Goal: Information Seeking & Learning: Find specific fact

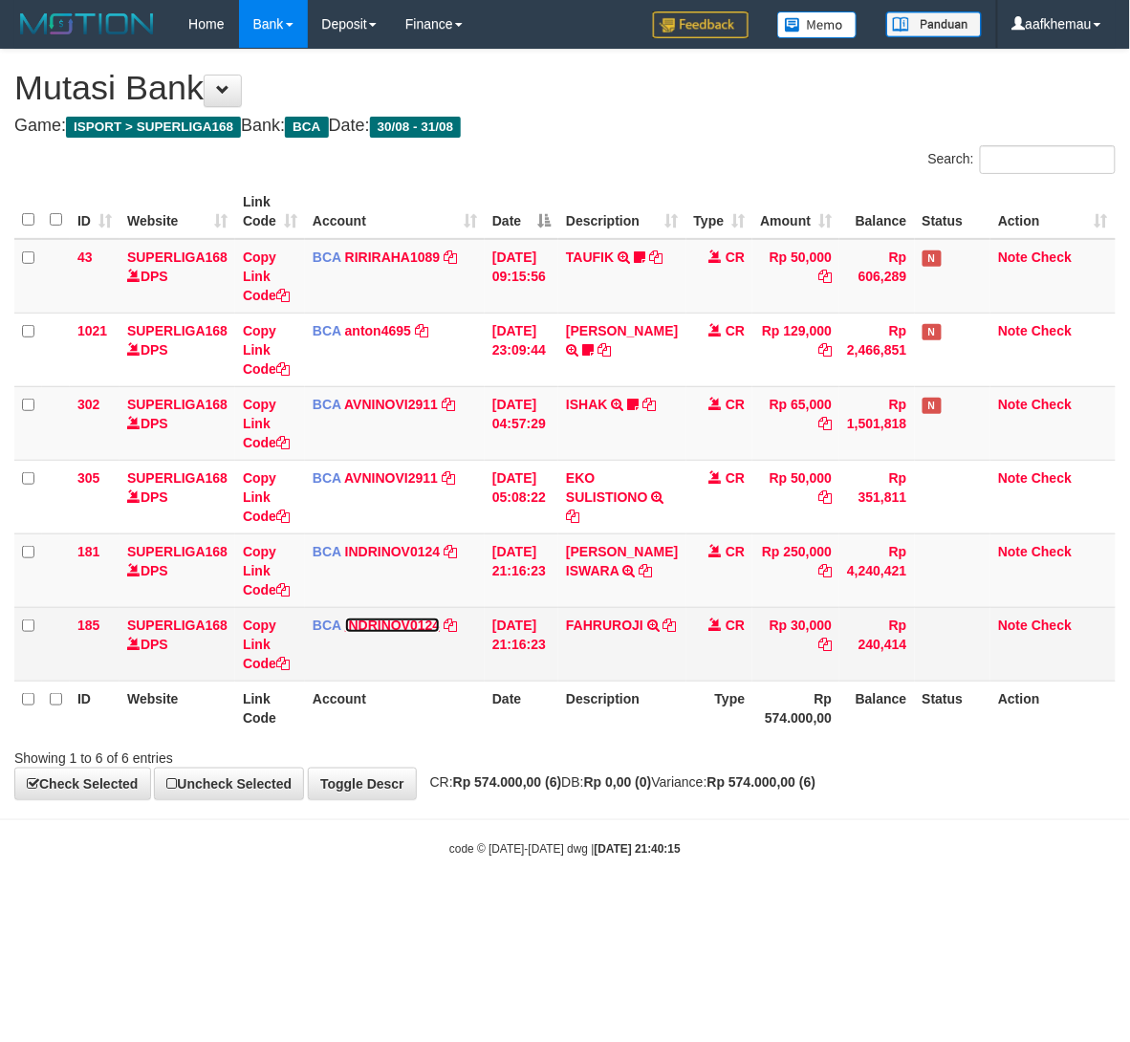
click at [410, 632] on link "INDRINOV0124" at bounding box center [393, 625] width 96 height 15
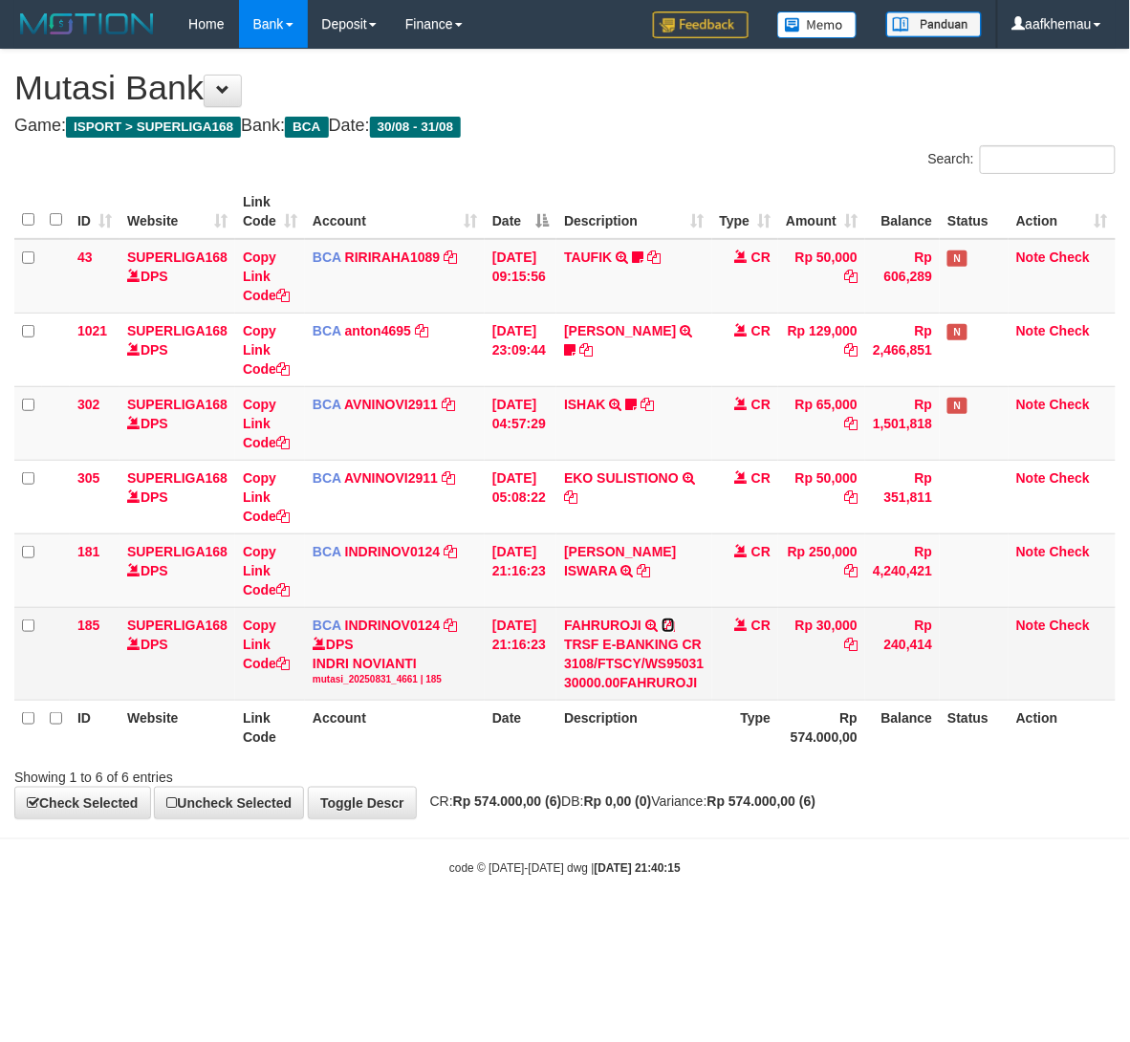
click at [675, 632] on icon at bounding box center [668, 625] width 13 height 13
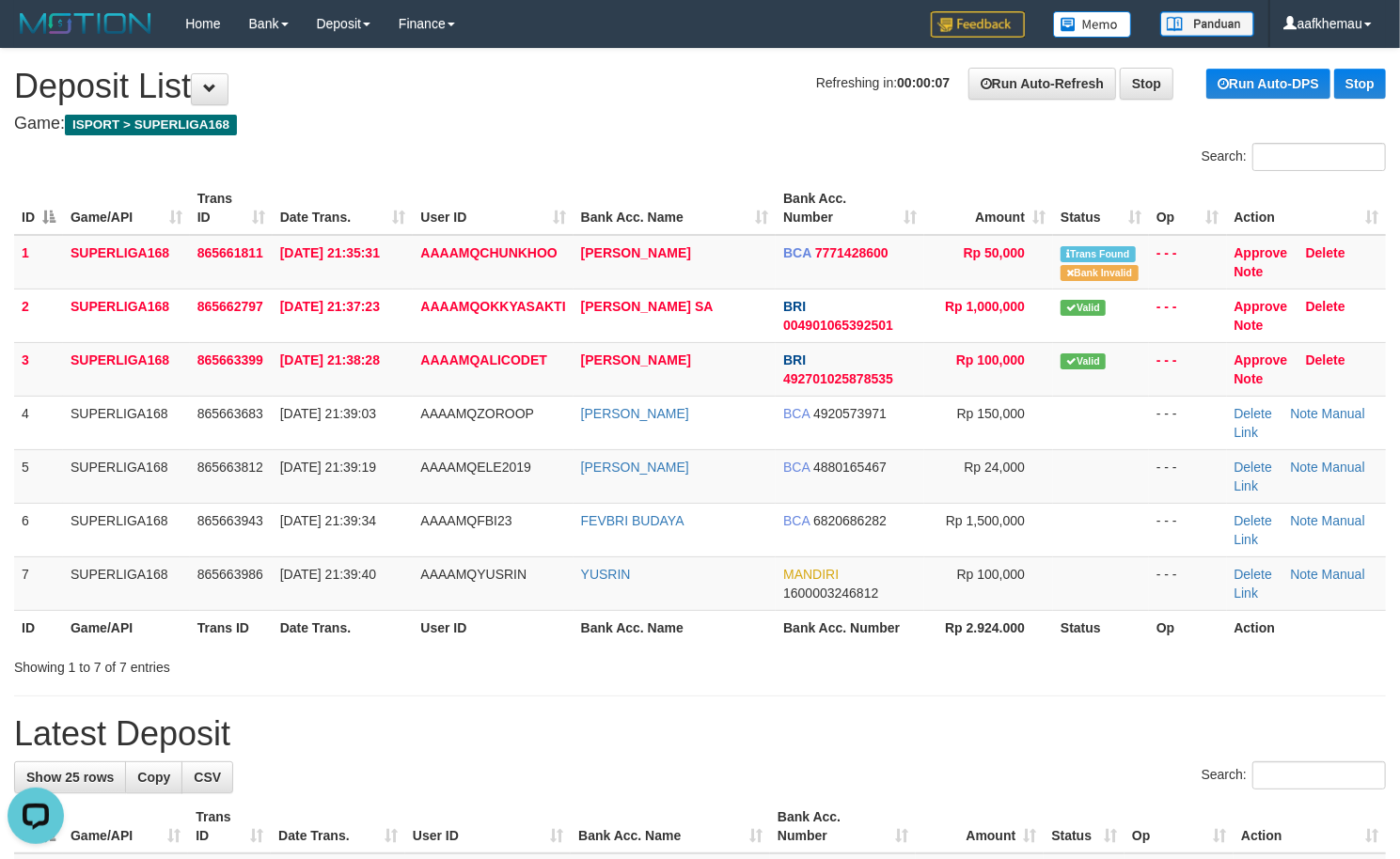
click at [673, 128] on h4 "Game: ISPORT > SUPERLIGA168" at bounding box center [699, 124] width 1371 height 19
copy tr "O EDI KURNIAWAN"
copy tr "EDI KURNIAWAN"
drag, startPoint x: 716, startPoint y: 261, endPoint x: 560, endPoint y: 265, distance: 156.1
click at [560, 265] on tr "1 SUPERLIGA168 865661811 31/08/2025 21:35:31 AAAAMQCHUNKHOO EDI KURNIAWAN BCA 7…" at bounding box center [699, 261] width 1371 height 54
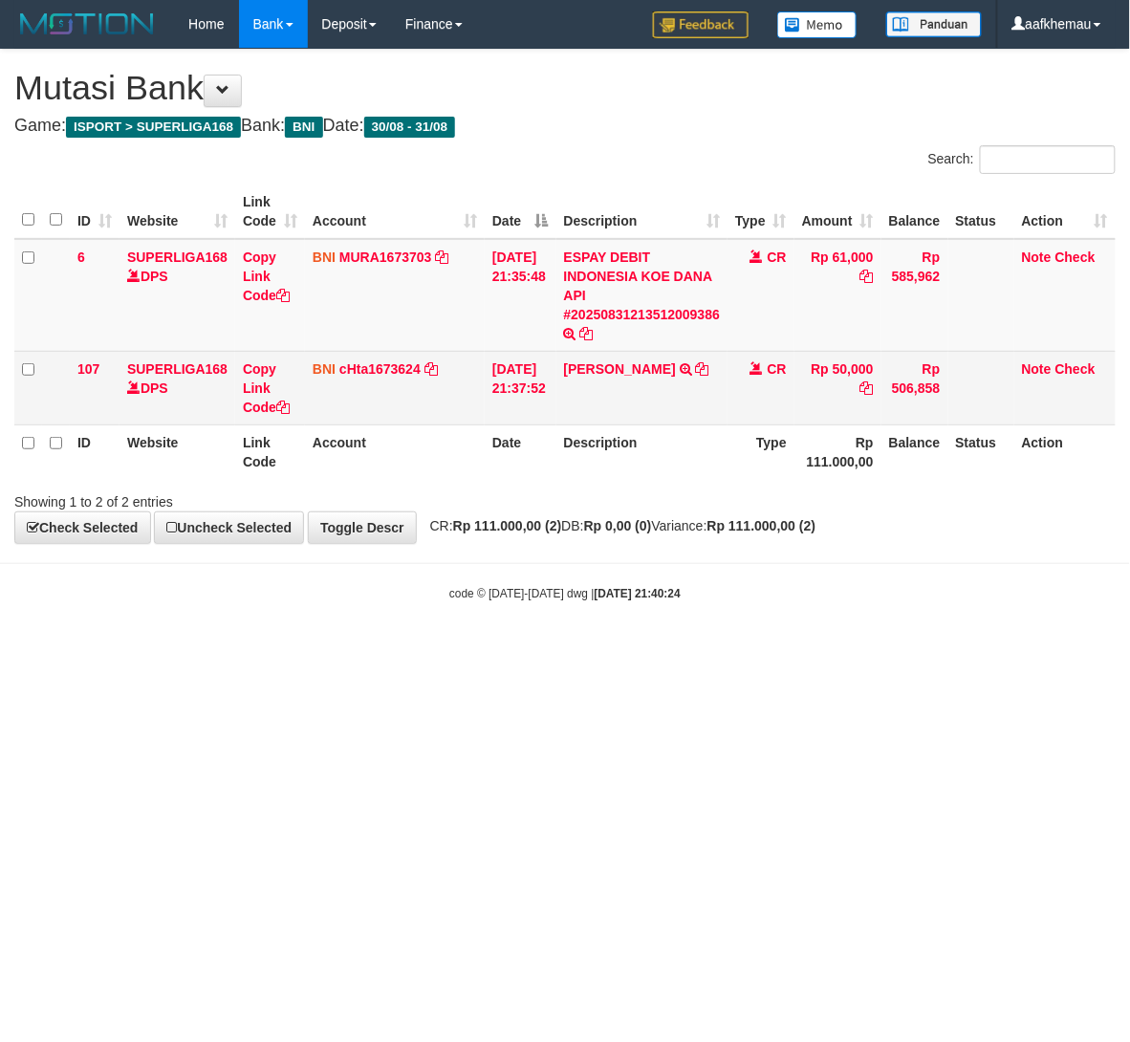
click at [421, 358] on td "BNI cHta1673624 DPS CHINTIA TANUWIJAYA mutasi_20250831_4807 | 107 mutasi_202508…" at bounding box center [395, 388] width 180 height 74
click at [395, 363] on link "cHta1673624" at bounding box center [379, 368] width 81 height 15
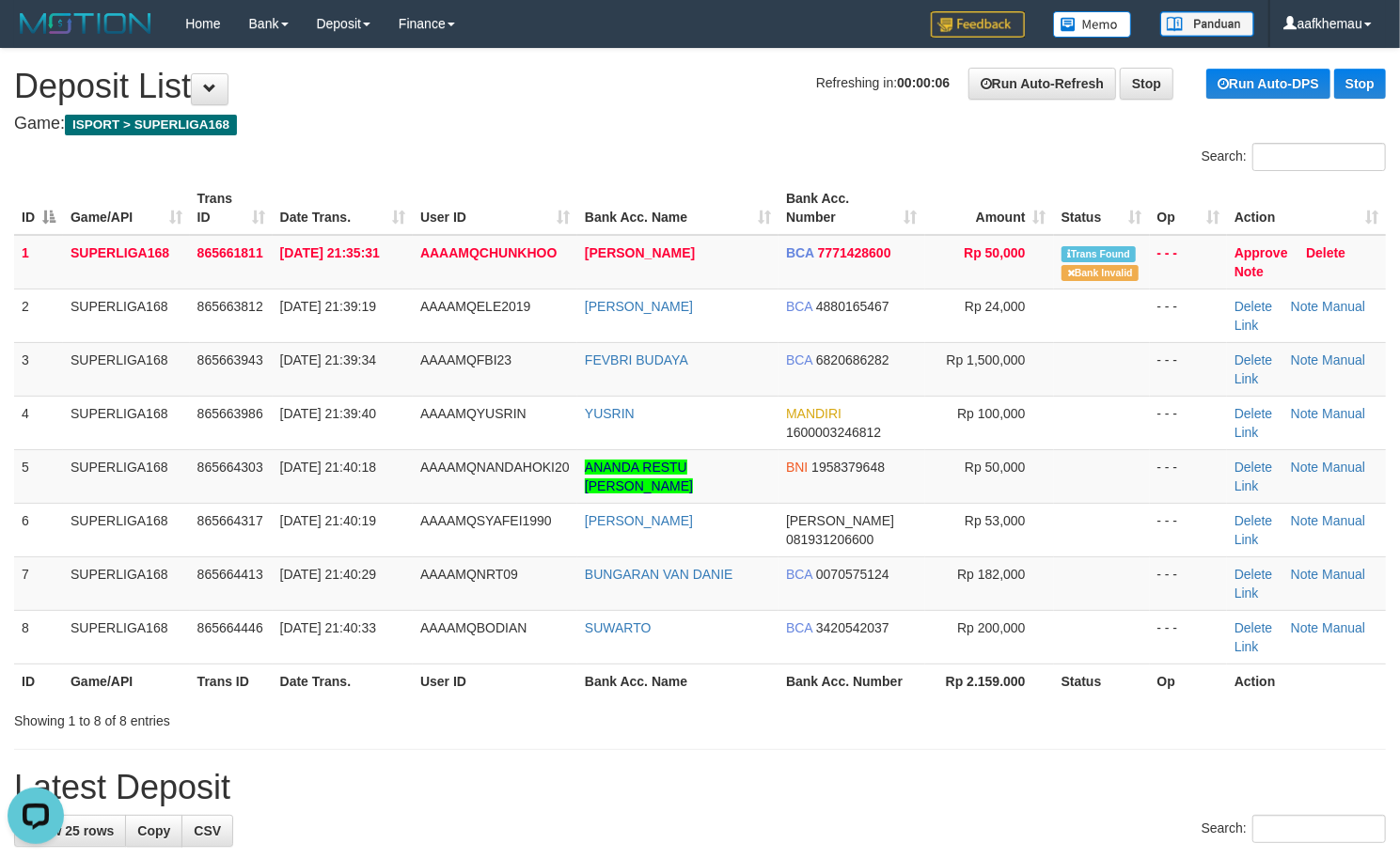
click at [682, 77] on h1 "Refreshing in: 00:00:06 Run Auto-Refresh Stop Run Auto-DPS Stop Deposit List" at bounding box center [699, 86] width 1371 height 37
click at [598, 115] on h4 "Game: ISPORT > SUPERLIGA168" at bounding box center [699, 124] width 1371 height 19
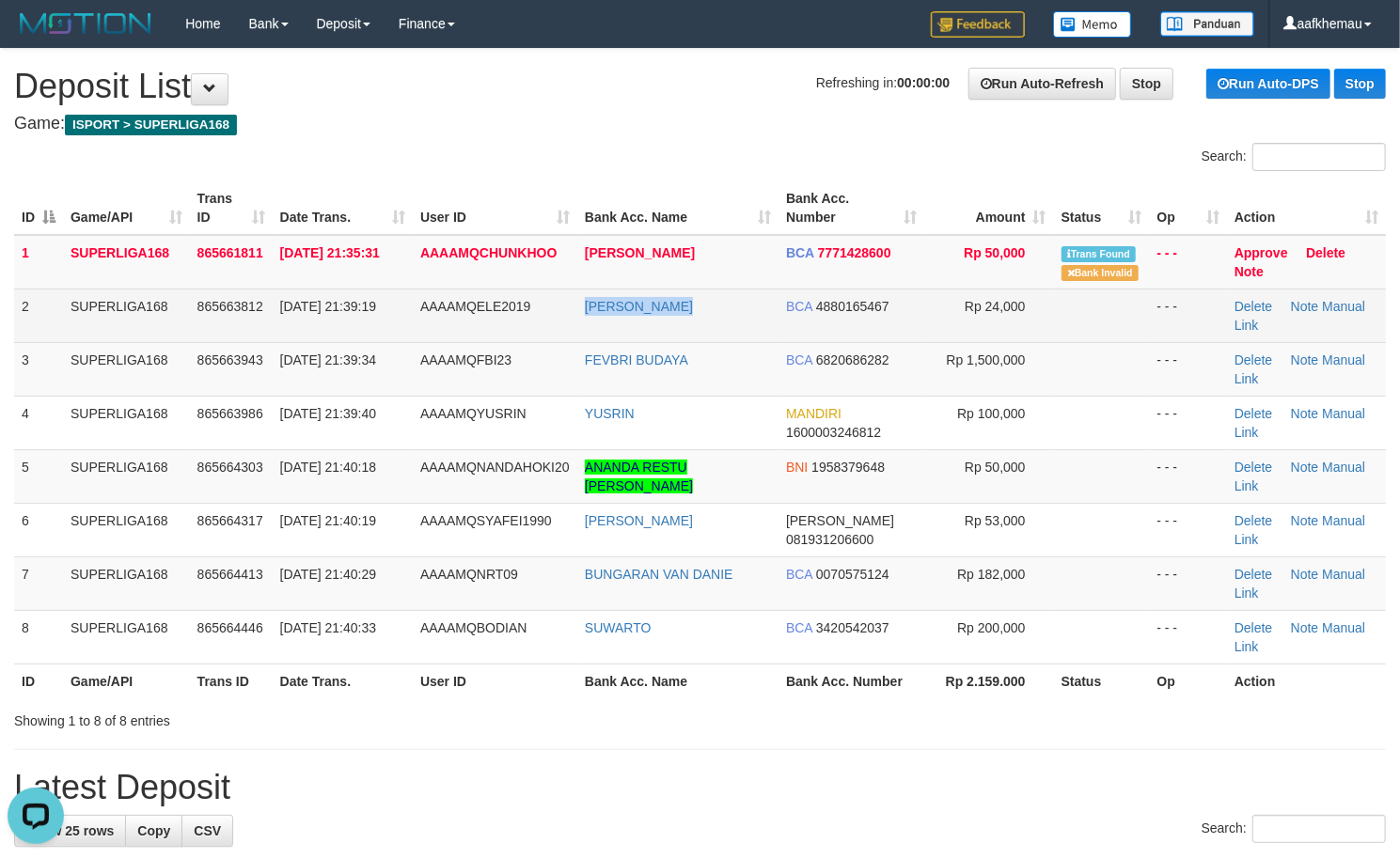
drag, startPoint x: 731, startPoint y: 294, endPoint x: 587, endPoint y: 340, distance: 151.2
click at [577, 317] on td "IVANY RUWIYAT" at bounding box center [677, 315] width 202 height 53
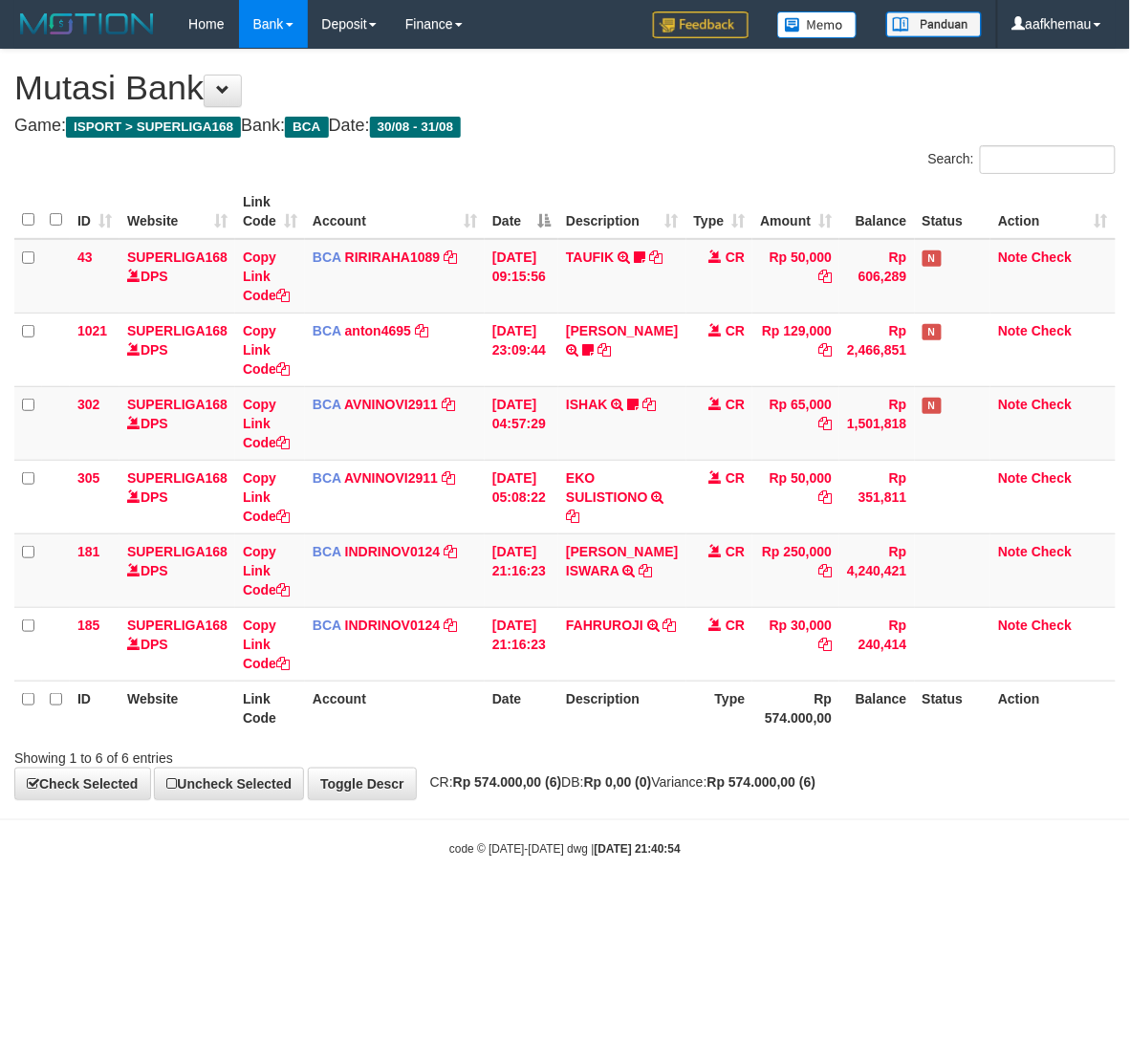
click at [633, 855] on strong "2025/08/31 21:40:54" at bounding box center [638, 849] width 86 height 13
click at [706, 728] on th "Type" at bounding box center [719, 708] width 67 height 54
click at [640, 96] on h1 "Mutasi Bank" at bounding box center [564, 88] width 1101 height 38
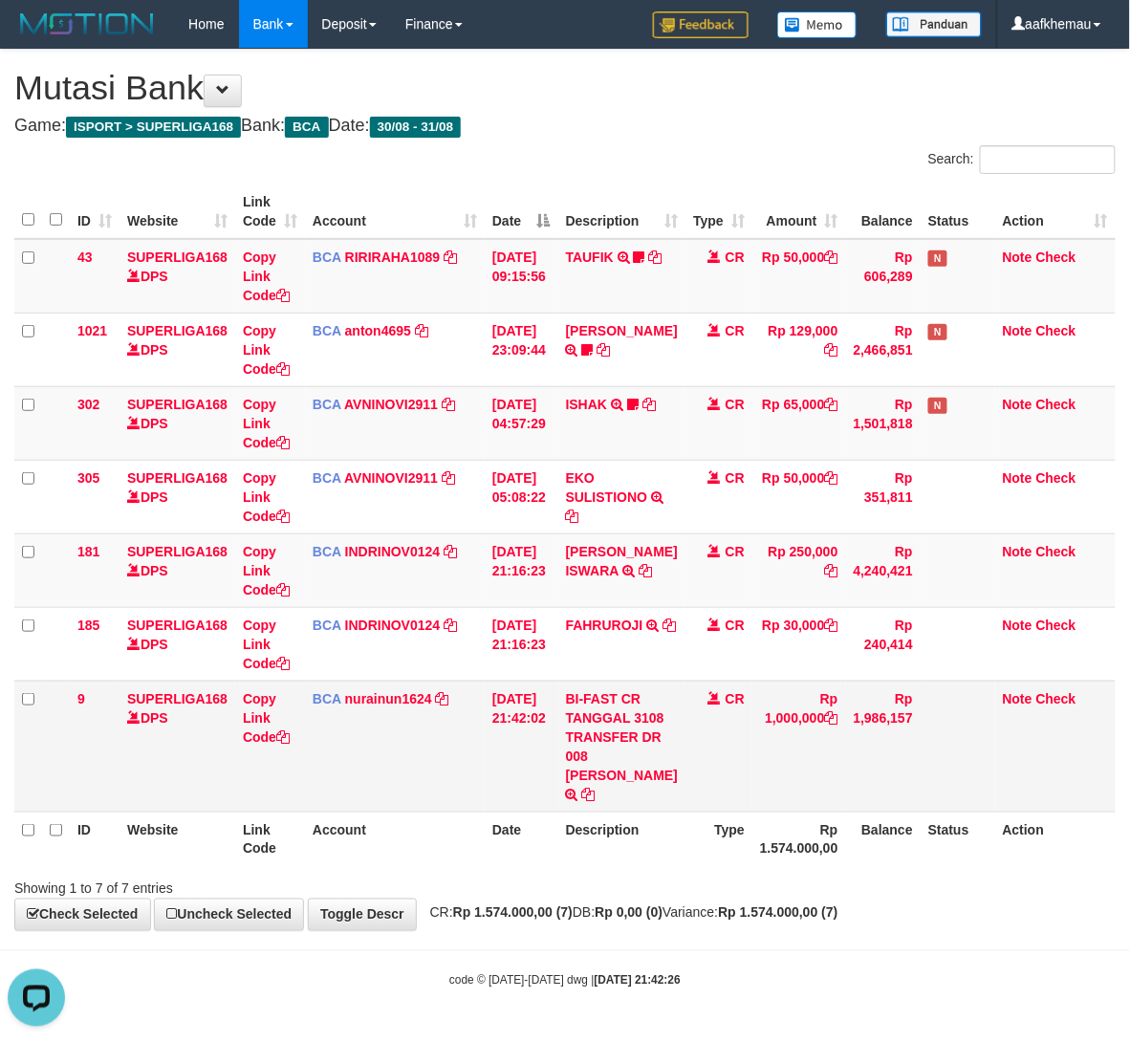
click at [402, 708] on td "BCA nurainun1624 DPS NURAINUN HARAHAP mutasi_20250831_4872 | 9 mutasi_20250831_…" at bounding box center [395, 746] width 180 height 131
click at [387, 704] on link "nurainun1624" at bounding box center [388, 698] width 87 height 15
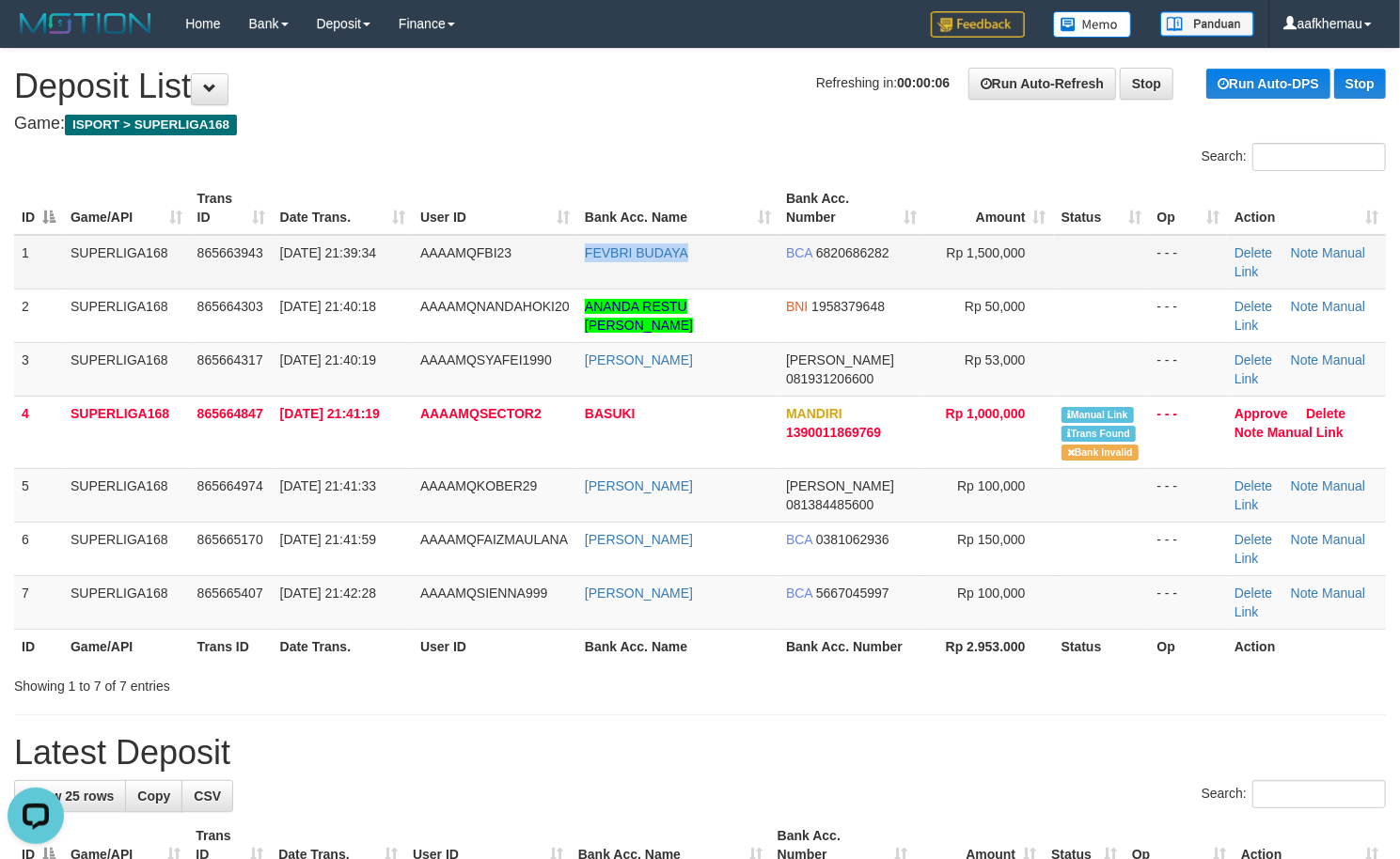
copy link "FEVBRI BUDAYA"
drag, startPoint x: 693, startPoint y: 264, endPoint x: 580, endPoint y: 254, distance: 113.4
click at [580, 254] on td "FEVBRI BUDAYA" at bounding box center [677, 261] width 202 height 54
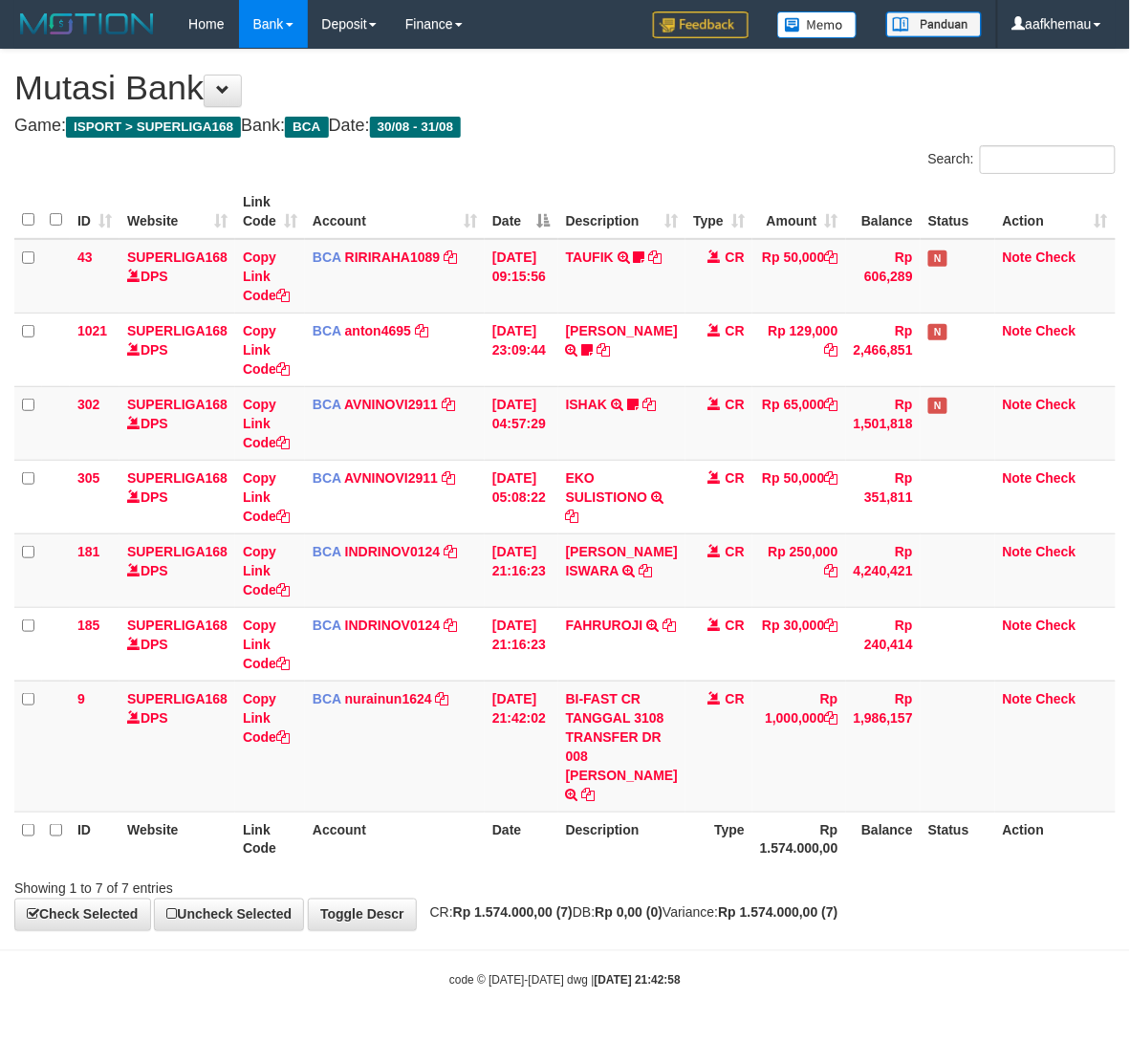
click at [778, 912] on strong "Rp 1.574.000,00 (7)" at bounding box center [778, 912] width 120 height 15
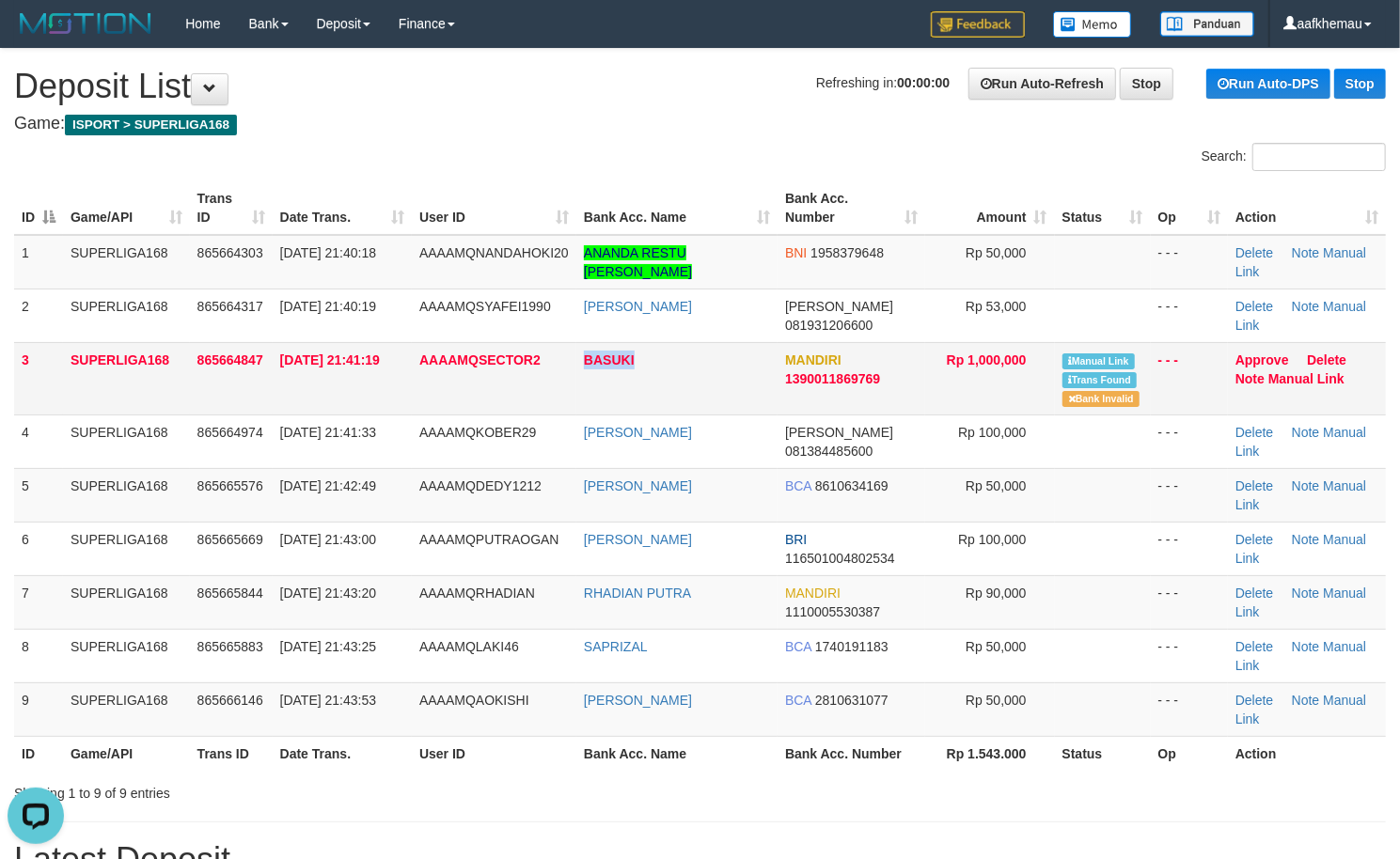
copy tr "BASUKI"
drag, startPoint x: 676, startPoint y: 351, endPoint x: 544, endPoint y: 371, distance: 133.5
click at [544, 371] on tr "3 SUPERLIGA168 865664847 31/08/2025 21:41:19 AAAAMQSECTOR2 BASUKI MANDIRI 13900…" at bounding box center [699, 378] width 1371 height 73
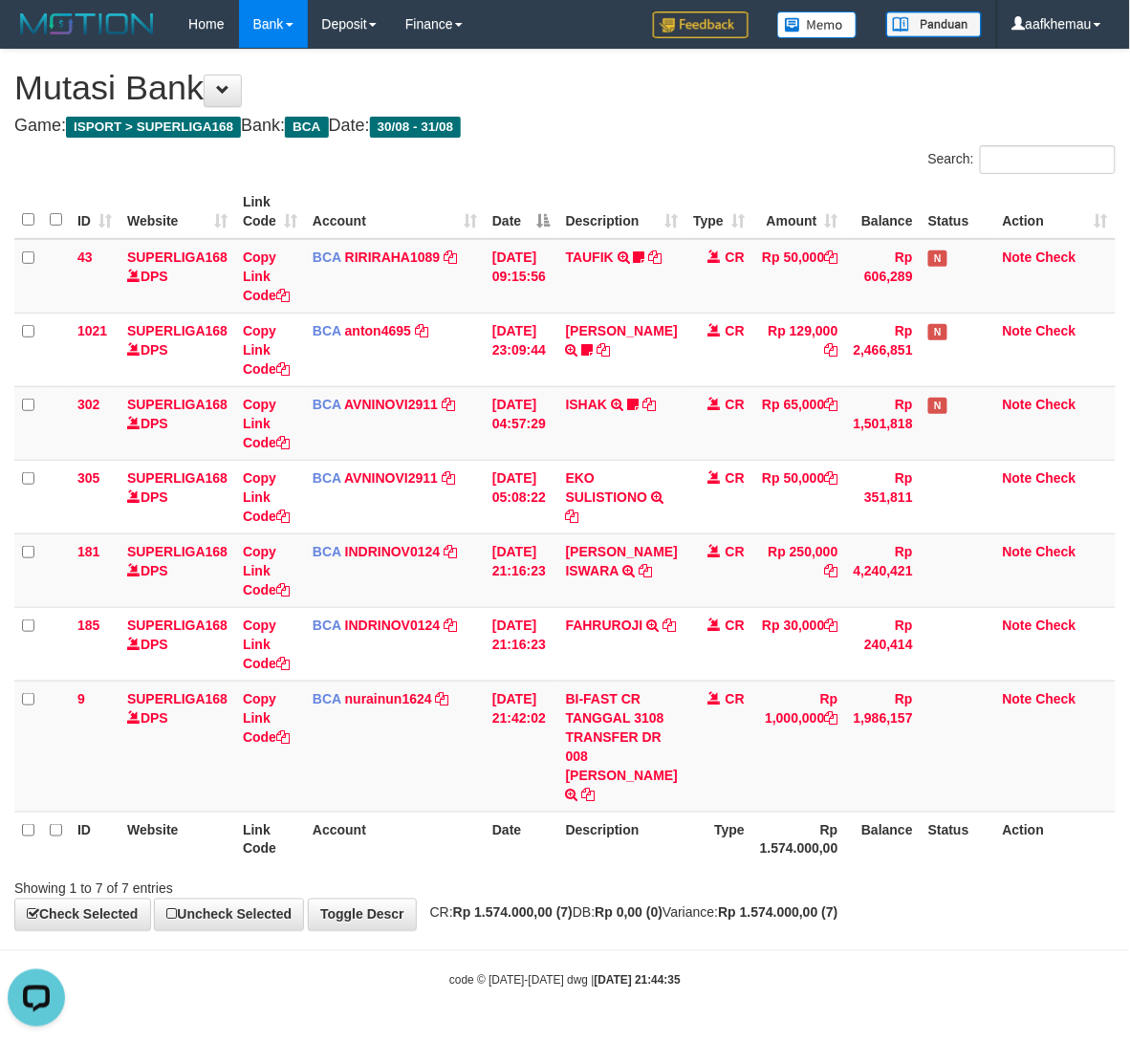
click at [713, 945] on body "Toggle navigation Home Bank Account List Load By Website Group [ISPORT] SUPERLI…" at bounding box center [565, 518] width 1130 height 1037
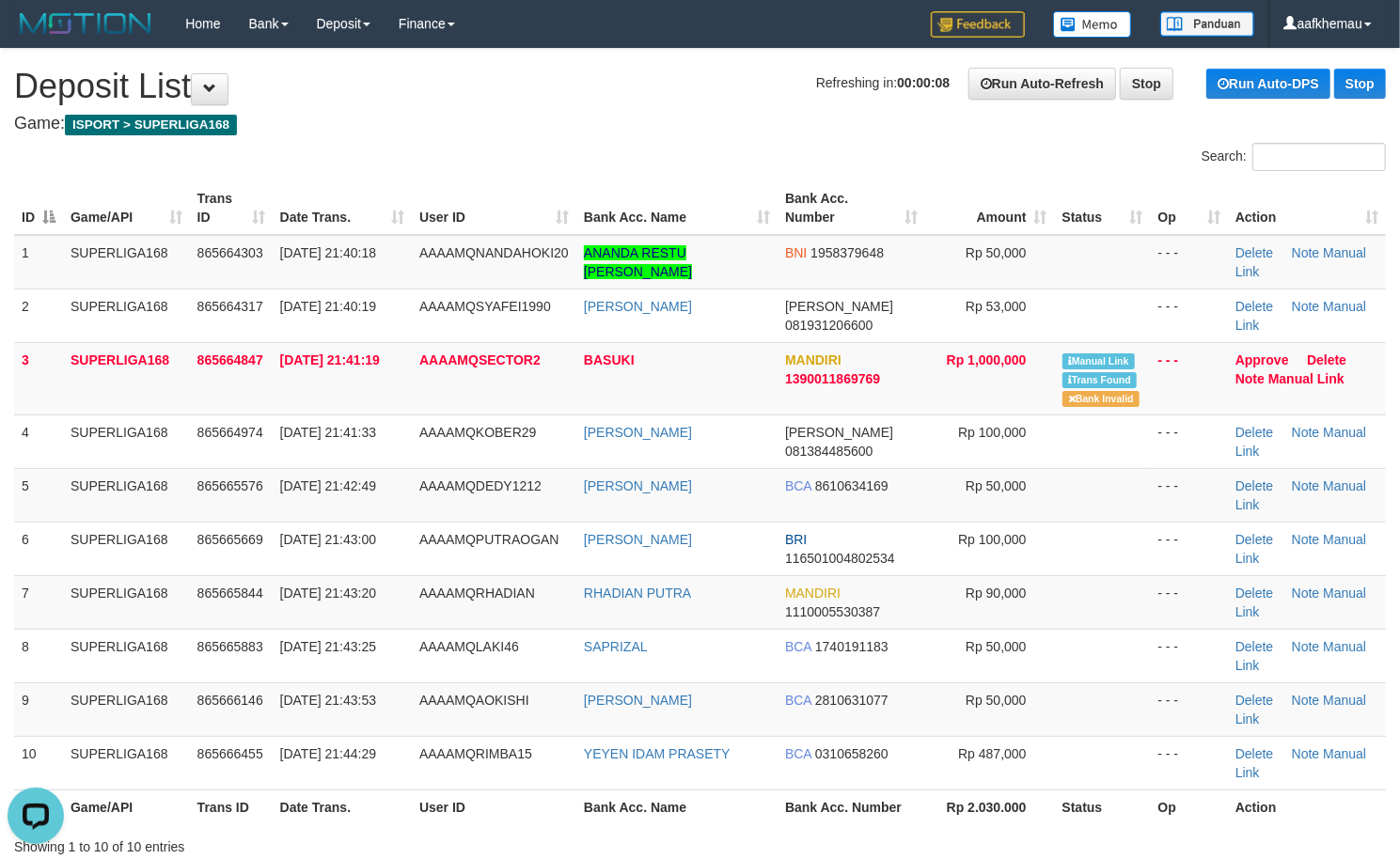
click at [467, 124] on h4 "Game: ISPORT > SUPERLIGA168" at bounding box center [699, 124] width 1371 height 19
copy span "SECTOR2"
drag, startPoint x: 550, startPoint y: 359, endPoint x: 480, endPoint y: 352, distance: 70.3
click at [481, 365] on td "AAAAMQSECTOR2" at bounding box center [494, 378] width 164 height 73
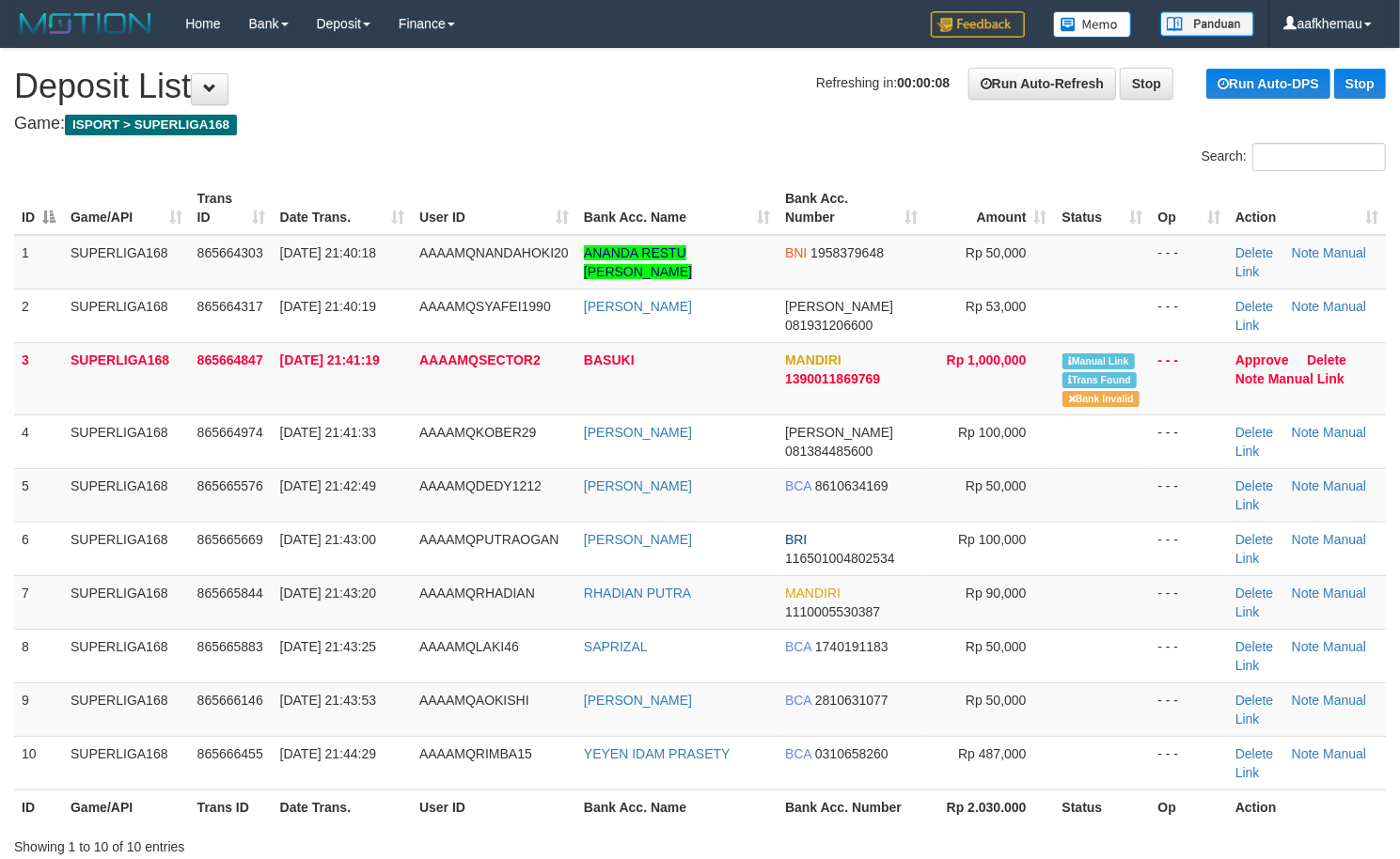
drag, startPoint x: 631, startPoint y: 46, endPoint x: 663, endPoint y: 144, distance: 103.1
copy link "ANANDA RESTU GUSTI DININGRAT"
drag, startPoint x: 689, startPoint y: 267, endPoint x: 588, endPoint y: 243, distance: 103.8
click at [588, 243] on td "ANANDA RESTU GUSTI DININGRAT" at bounding box center [676, 261] width 202 height 54
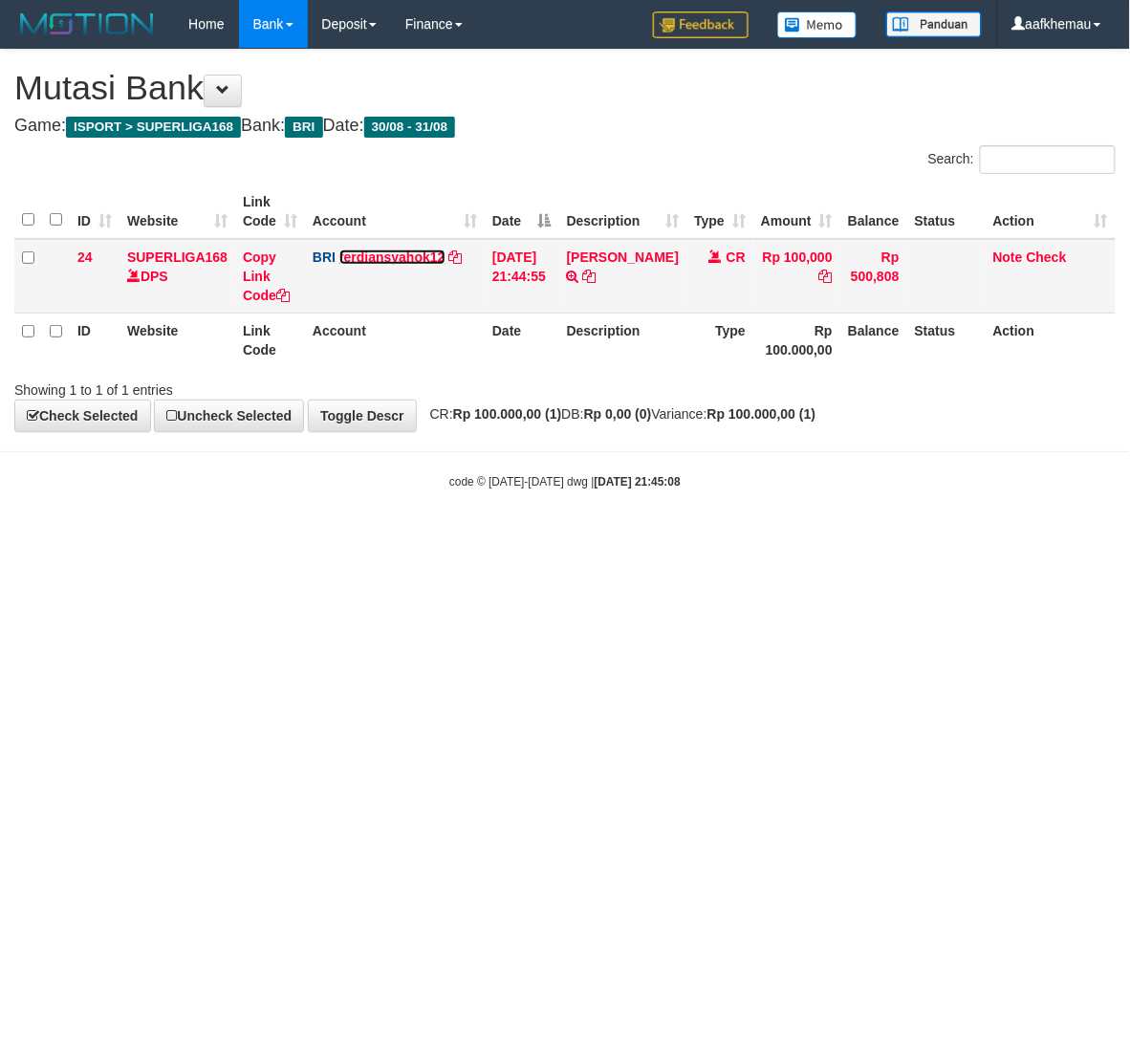
click at [419, 252] on link "ferdiansyahok12" at bounding box center [392, 257] width 106 height 15
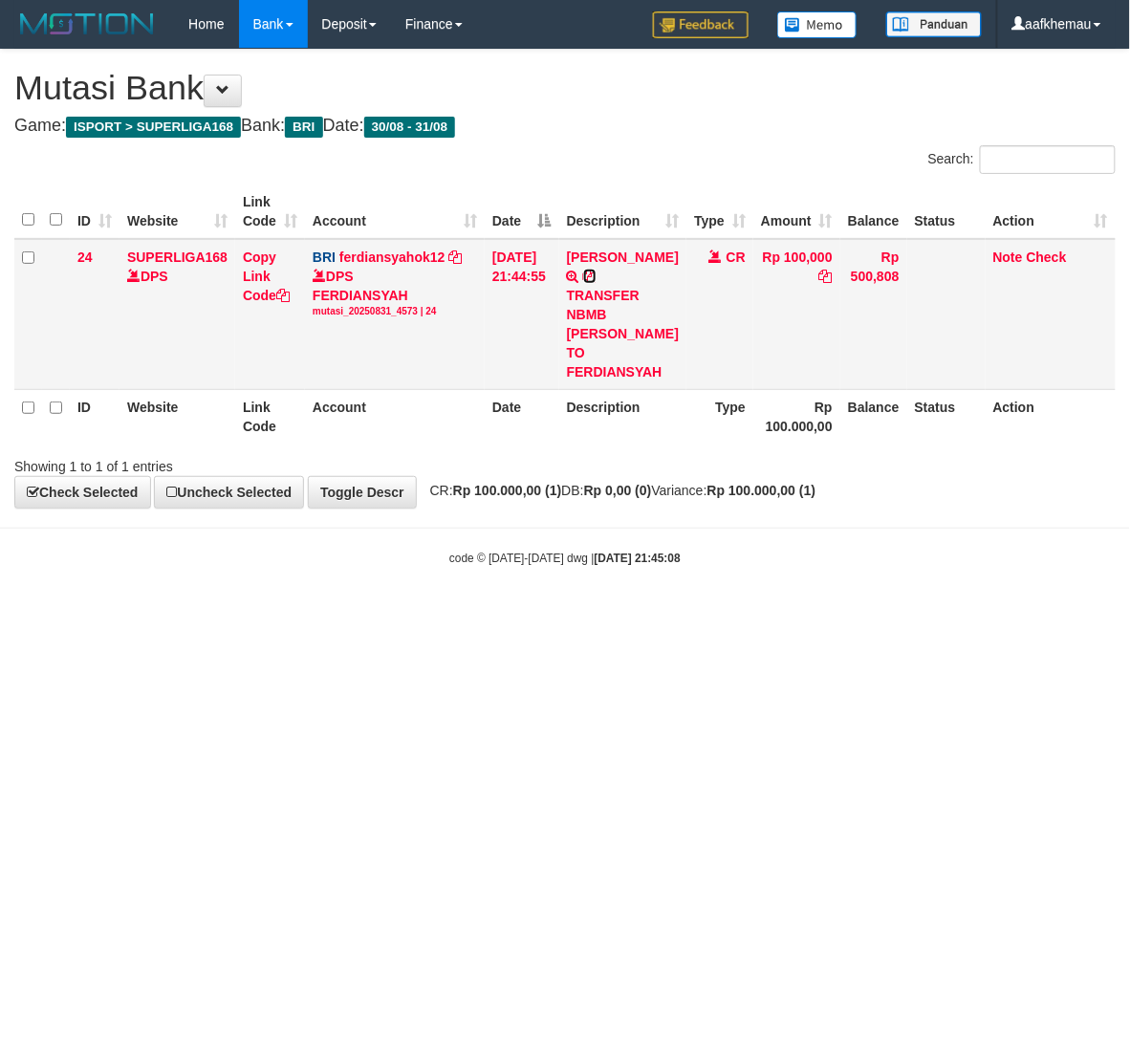
click at [595, 273] on icon at bounding box center [589, 276] width 13 height 13
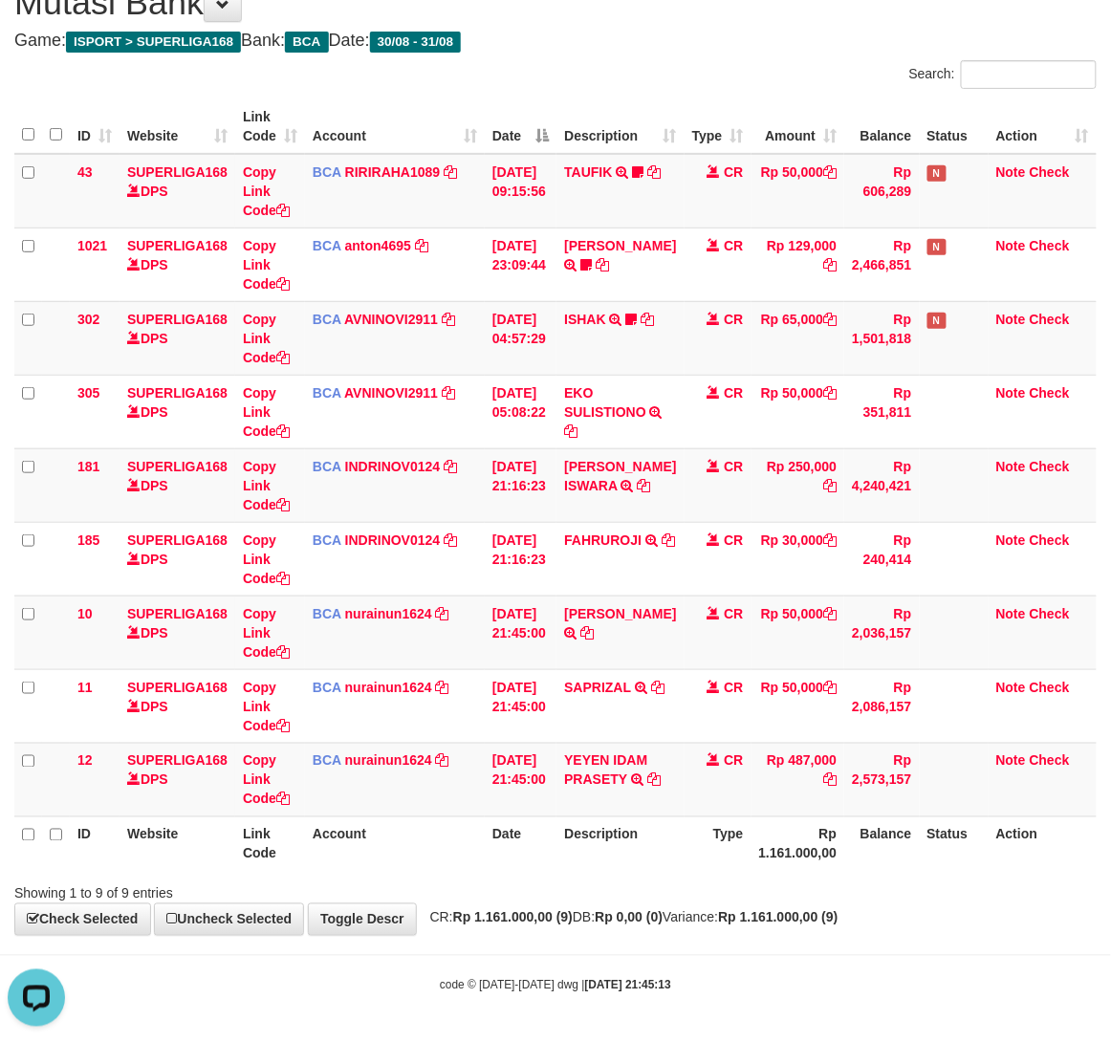
click at [837, 916] on strong "Rp 1.161.000,00 (9)" at bounding box center [778, 917] width 120 height 15
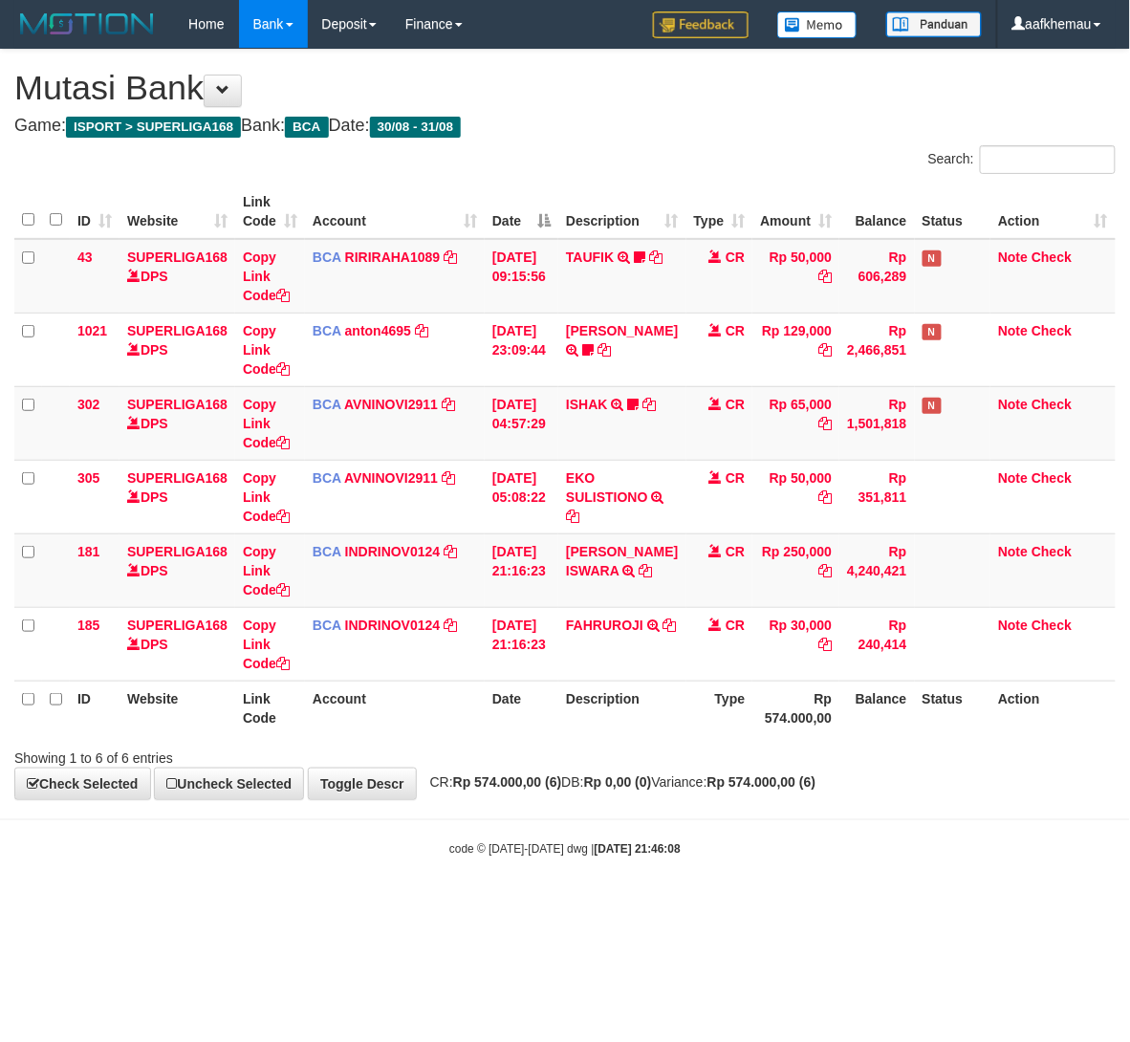
click at [880, 906] on html "Toggle navigation Home Bank Account List Load By Website Group [ISPORT] SUPERLI…" at bounding box center [565, 453] width 1130 height 906
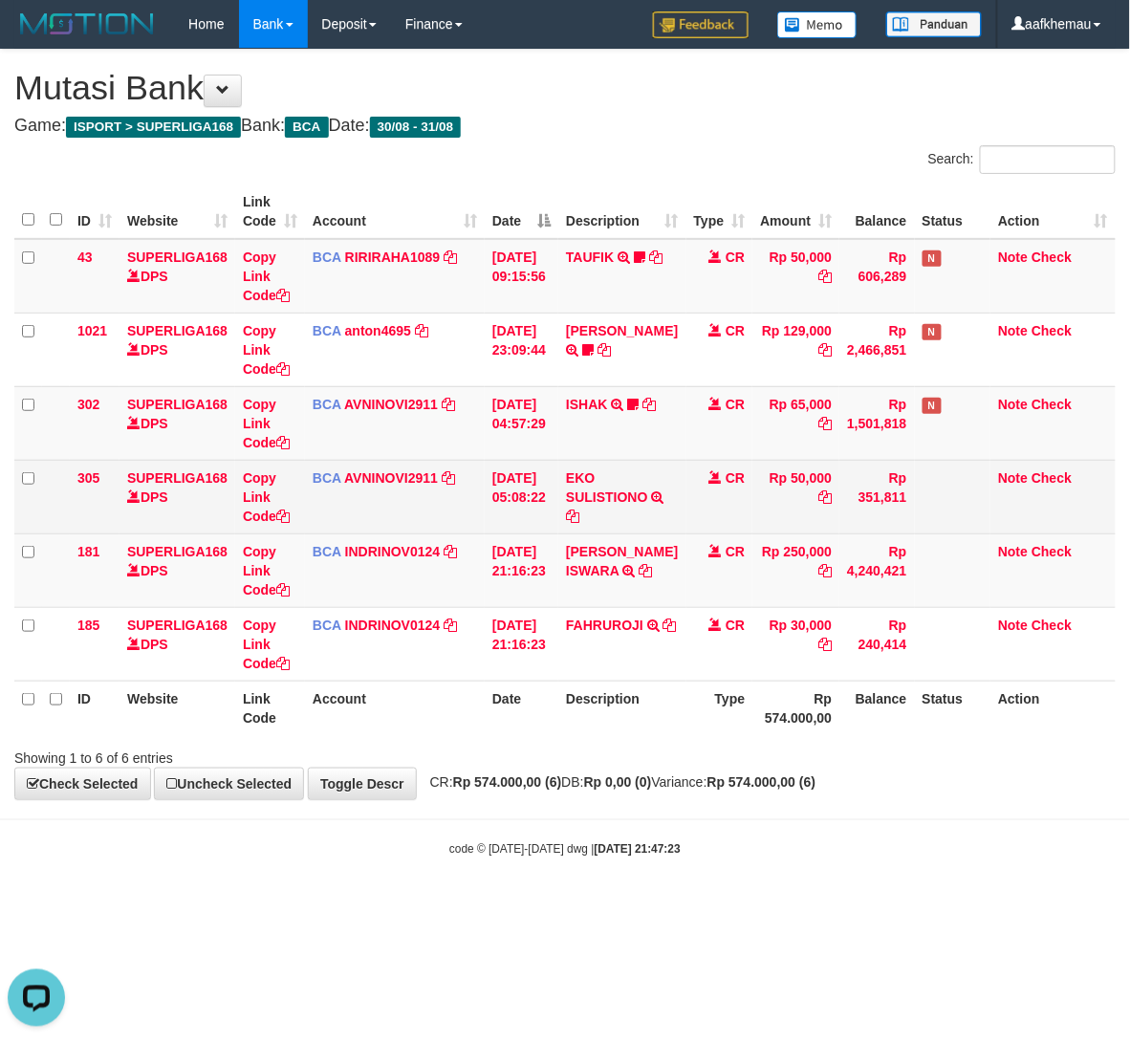
click at [360, 486] on td "BCA AVNINOVI2911 DPS AVNI NOVITA SADLY mutasi_20250831_4886 | 305 mutasi_202508…" at bounding box center [395, 497] width 180 height 74
click at [363, 484] on link "AVNINOVI2911" at bounding box center [391, 477] width 94 height 15
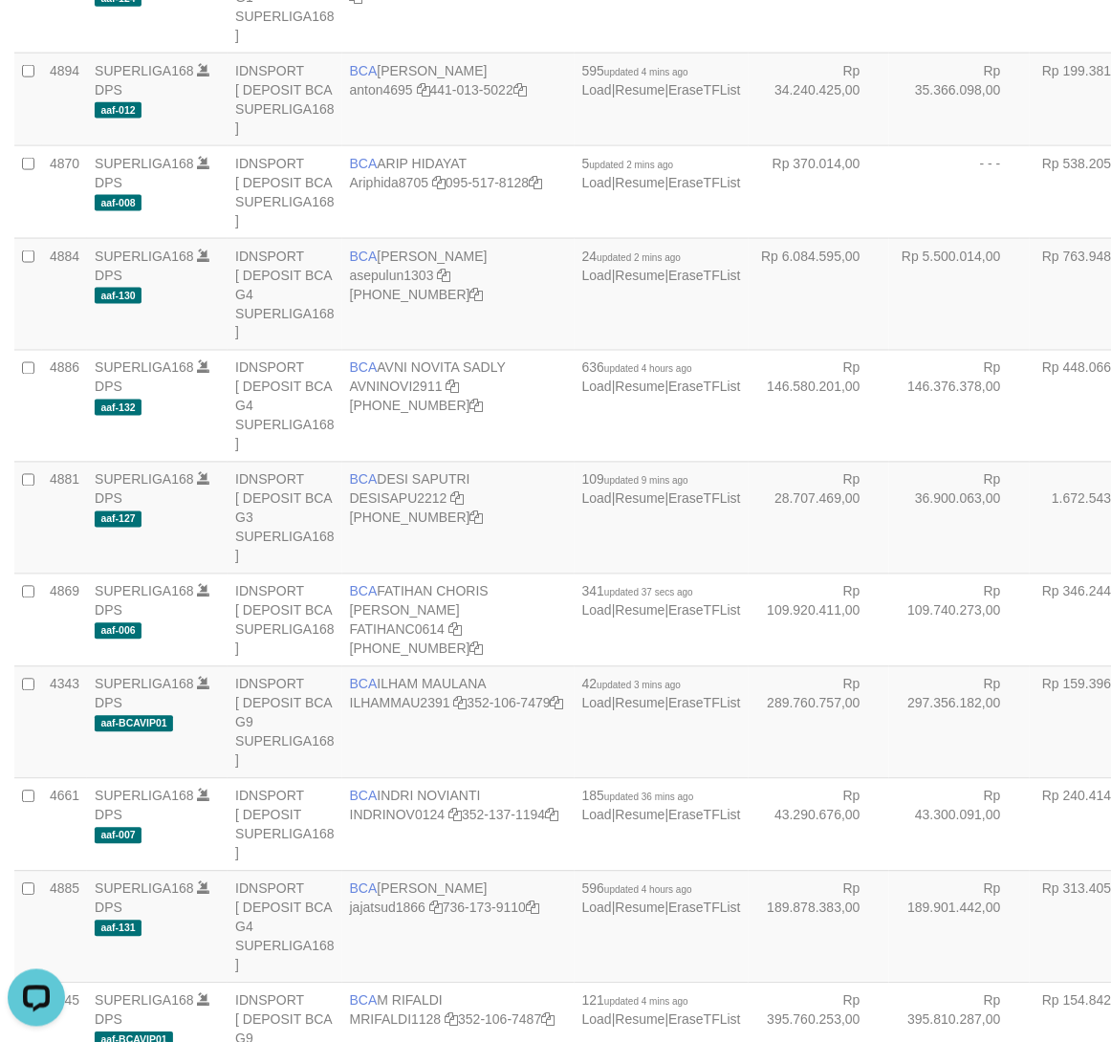
scroll to position [1749, 0]
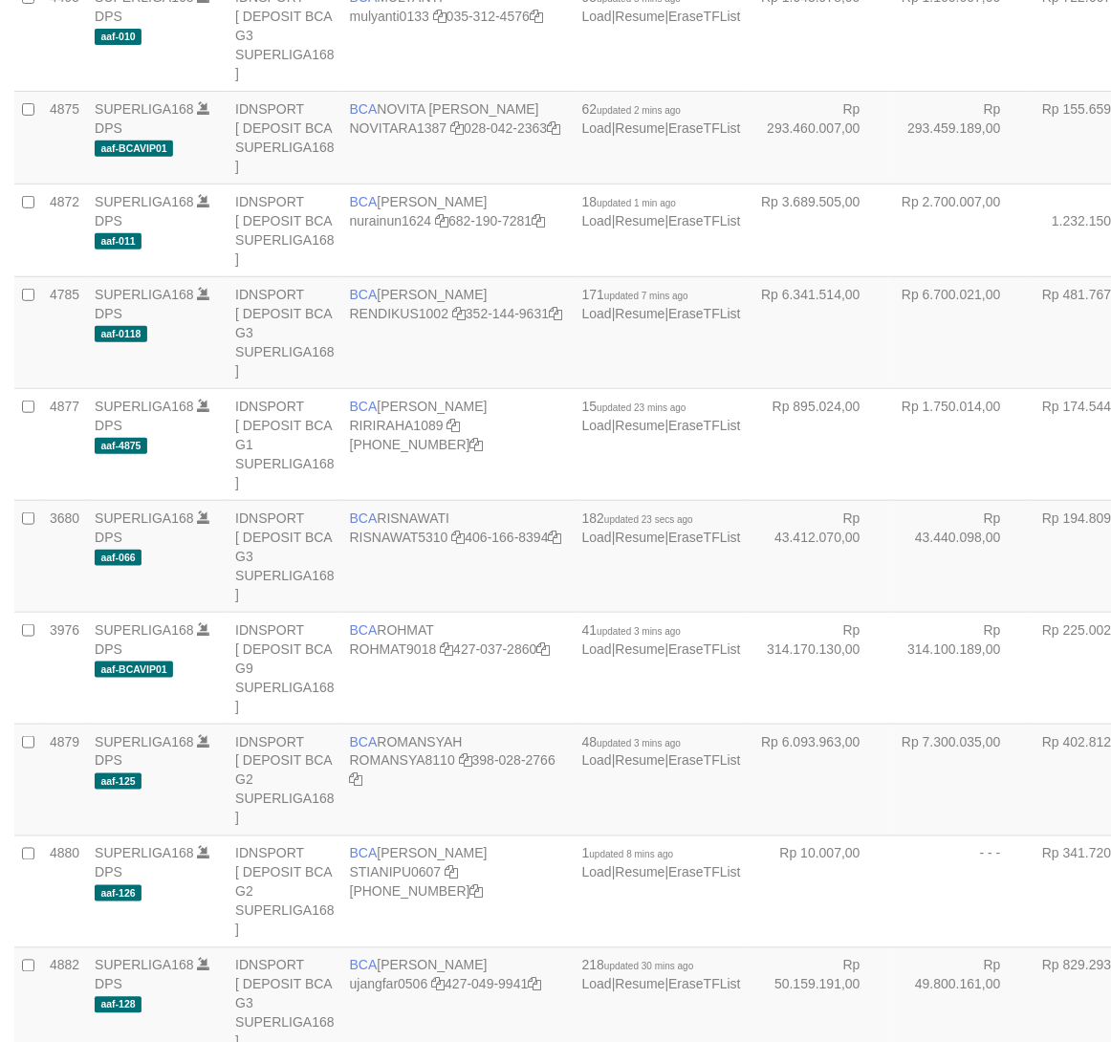
scroll to position [1749, 0]
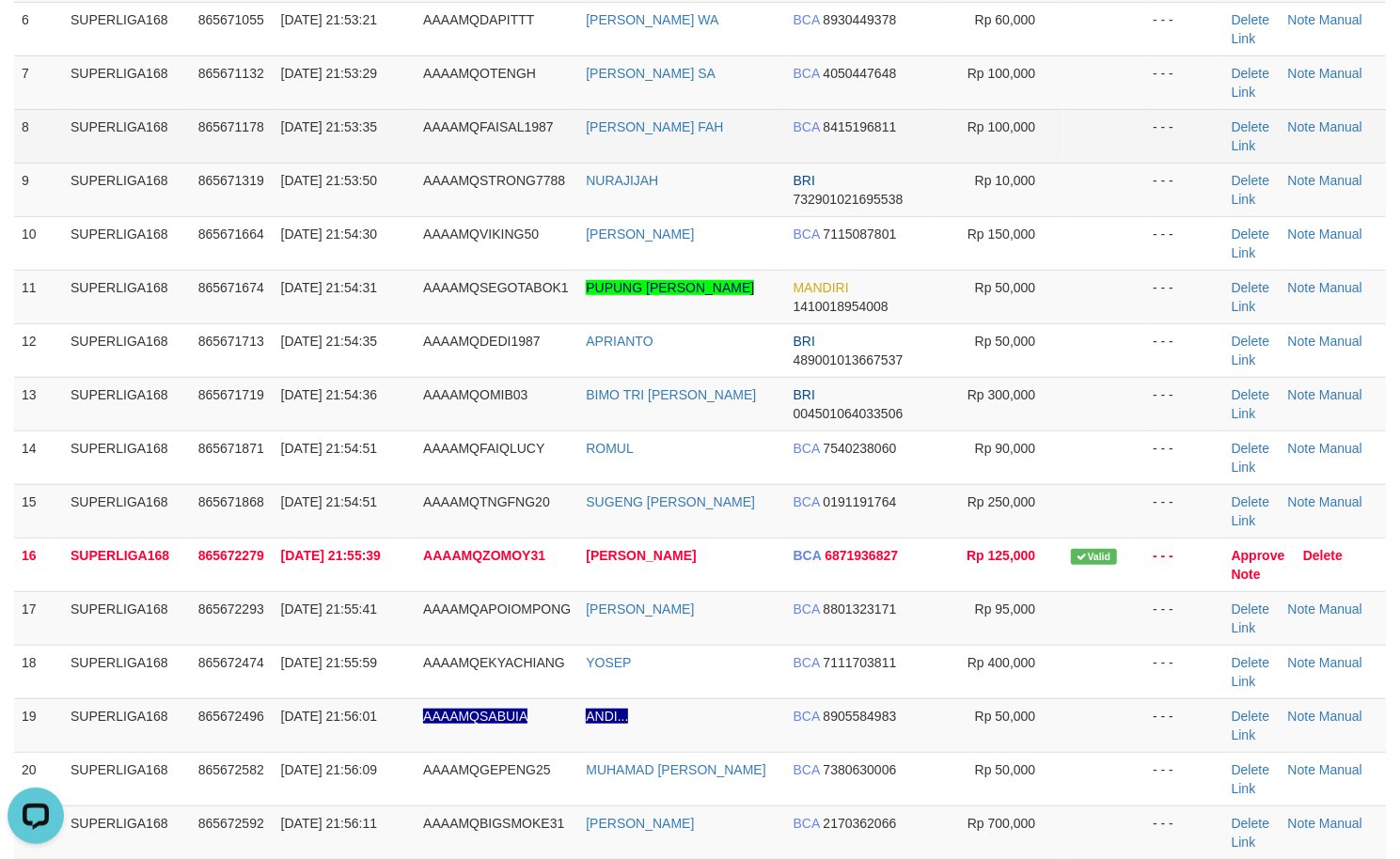
scroll to position [340, 0]
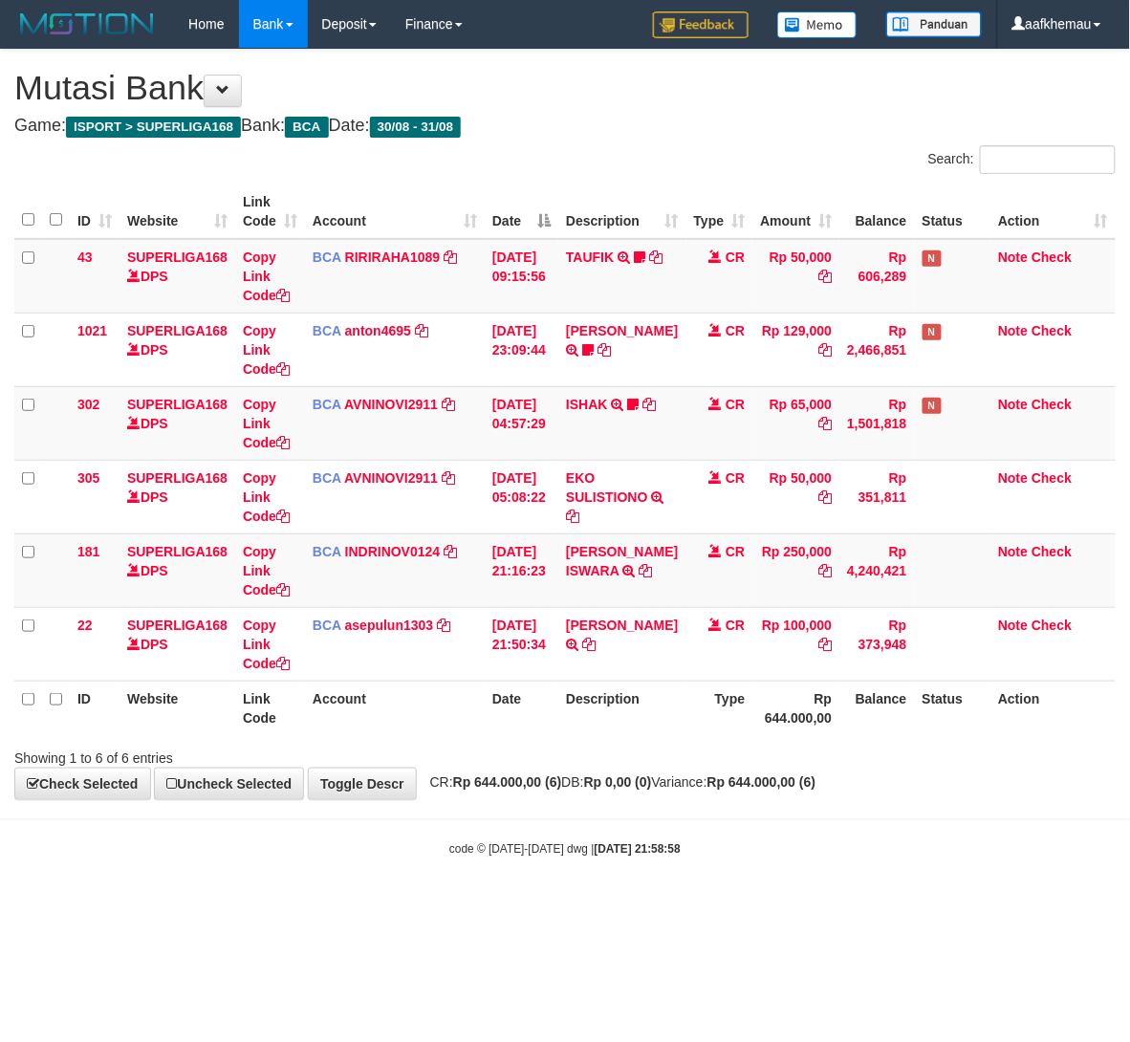
drag, startPoint x: 801, startPoint y: 808, endPoint x: 807, endPoint y: 796, distance: 12.8
click at [801, 807] on body "Toggle navigation Home Bank Account List Load By Website Group [ISPORT] SUPERLI…" at bounding box center [565, 453] width 1130 height 906
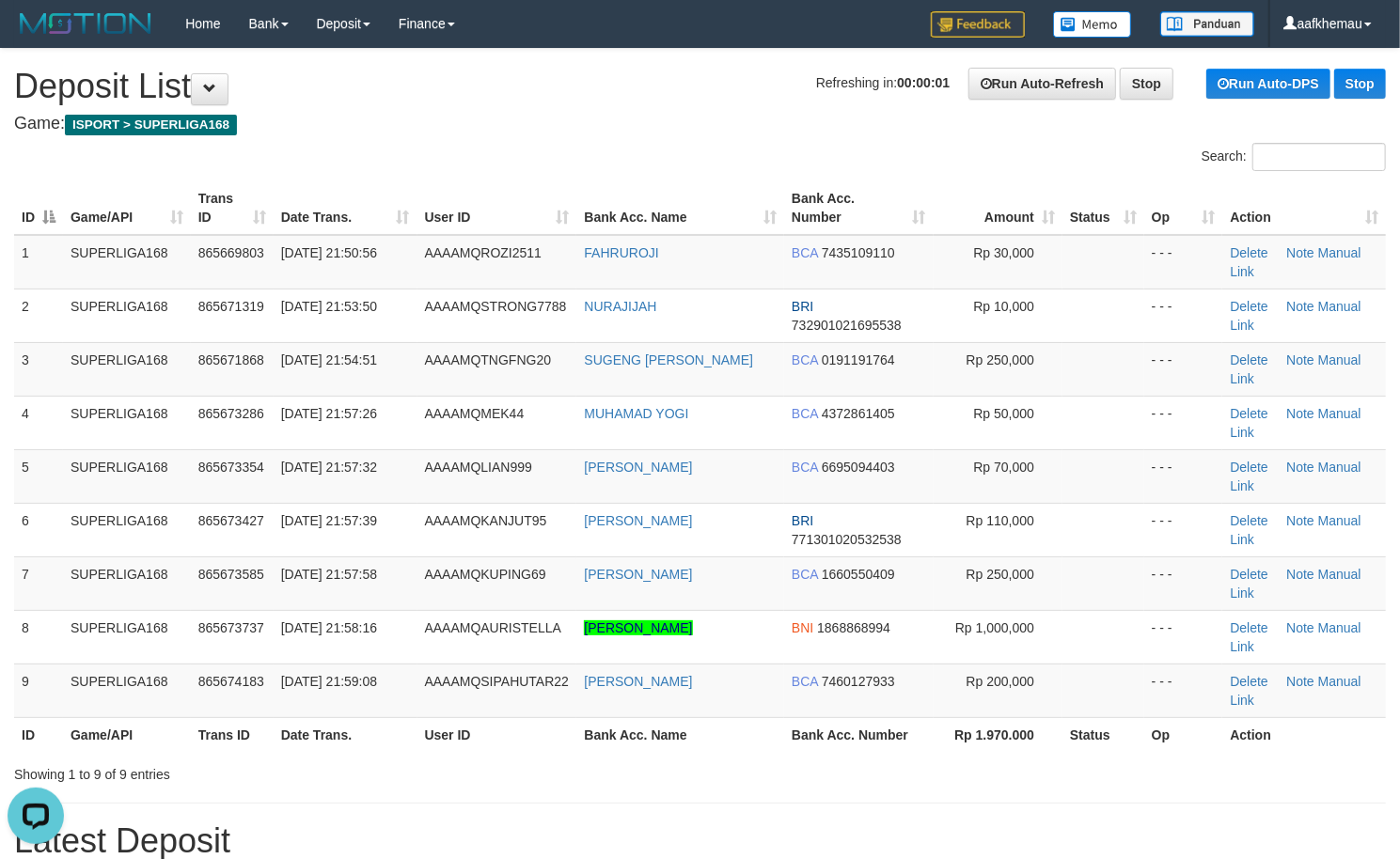
click at [496, 120] on h4 "Game: ISPORT > SUPERLIGA168" at bounding box center [699, 124] width 1371 height 19
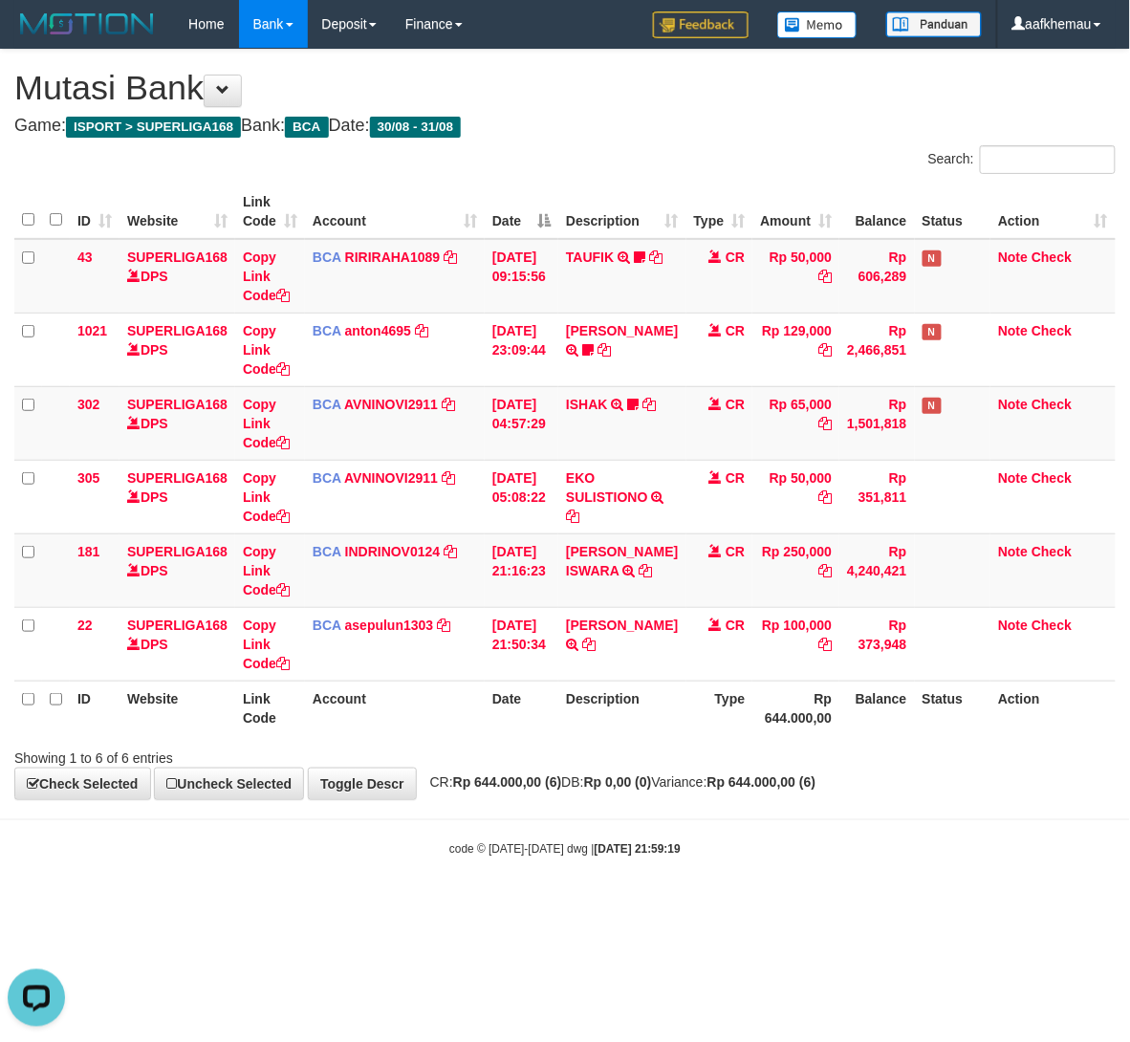
click at [702, 834] on body "Toggle navigation Home Bank Account List Load By Website Group [ISPORT] SUPERLI…" at bounding box center [565, 453] width 1130 height 906
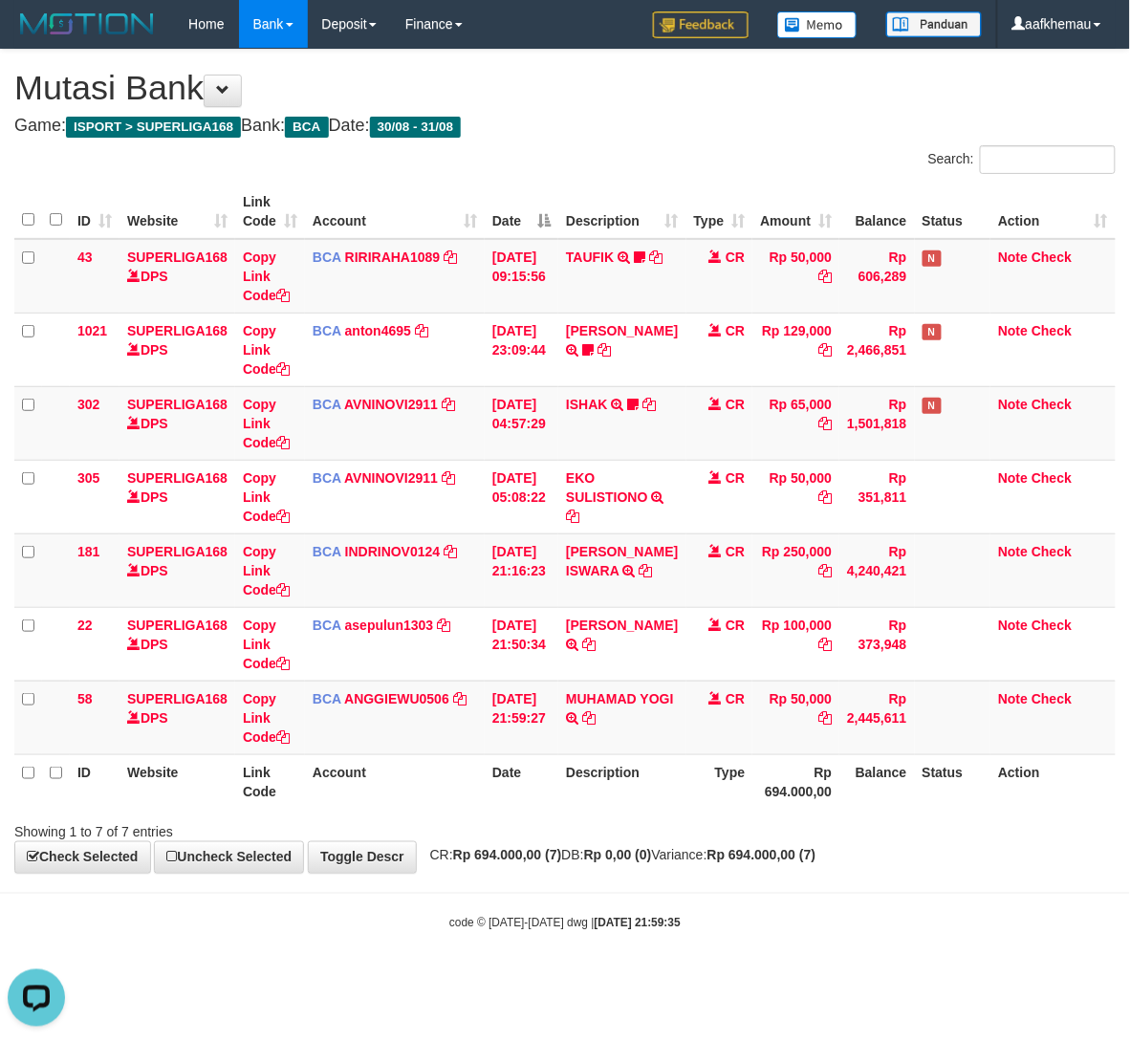
click at [730, 925] on div "code © 2012-2018 dwg | 2025/08/31 21:59:35" at bounding box center [565, 922] width 1130 height 19
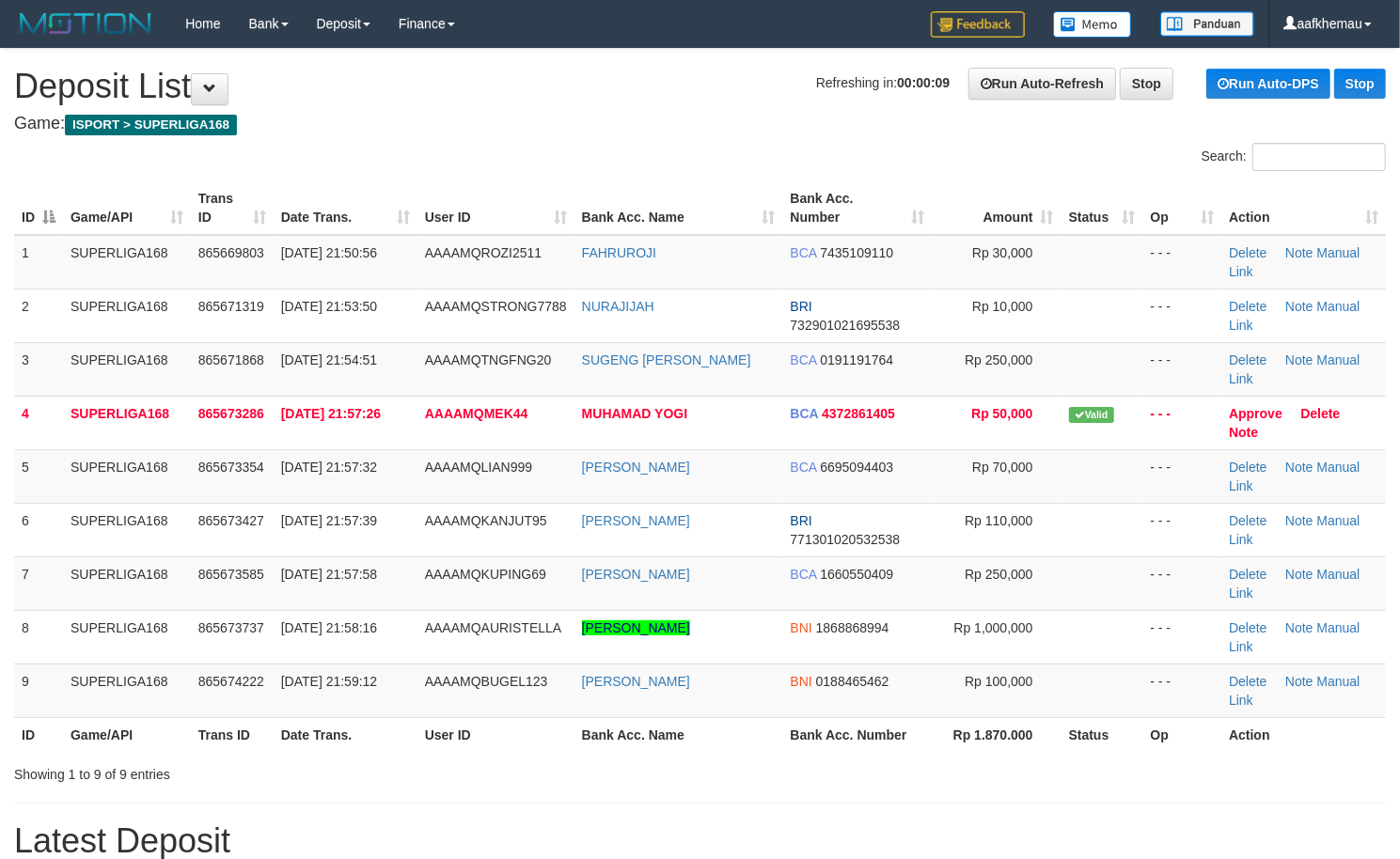
click at [671, 103] on h1 "Refreshing in: 00:00:09 Run Auto-Refresh Stop Run Auto-DPS Stop Deposit List" at bounding box center [699, 86] width 1371 height 37
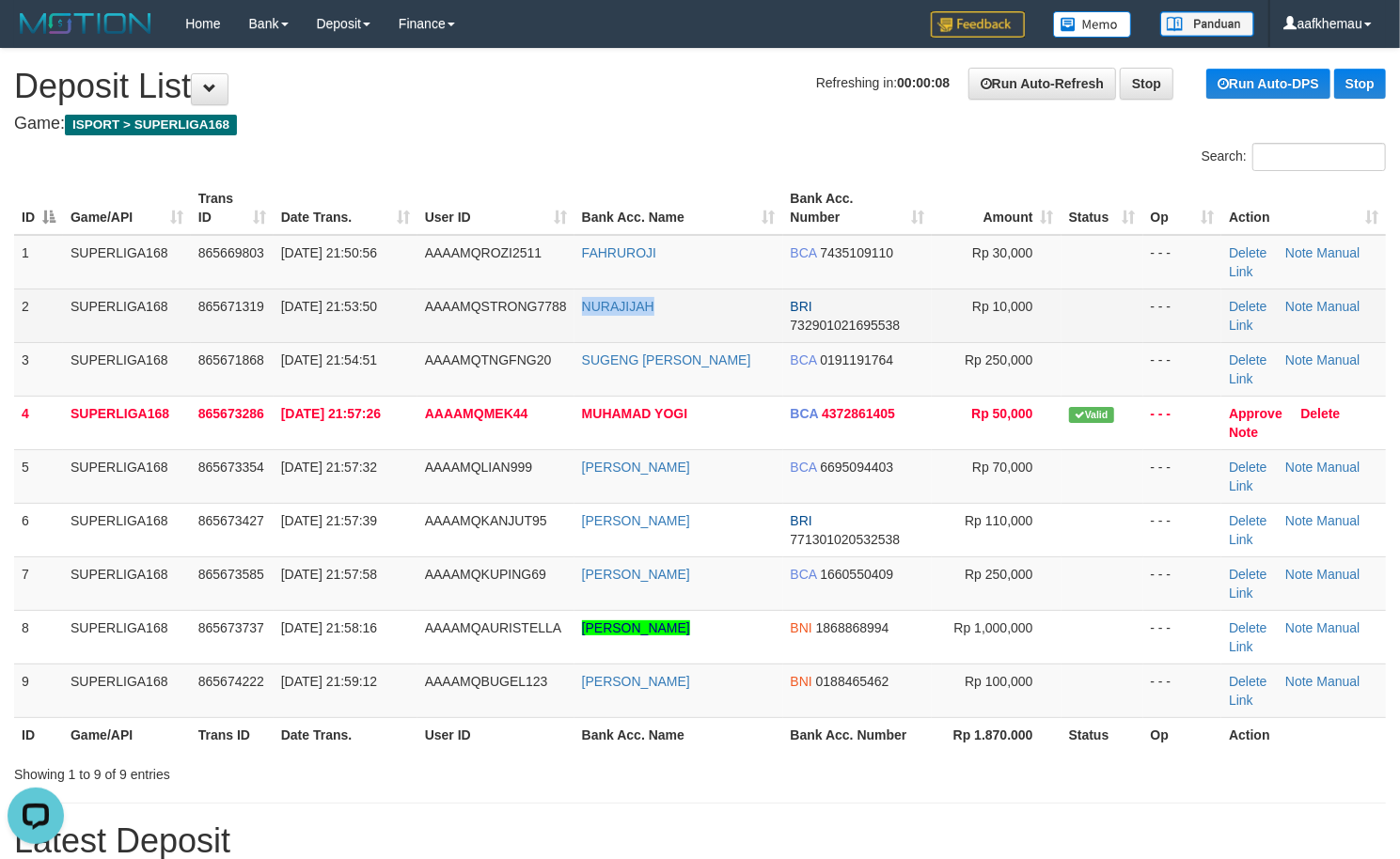
copy link "NURAJIJAH"
drag, startPoint x: 680, startPoint y: 310, endPoint x: 583, endPoint y: 325, distance: 98.2
click at [583, 325] on td "NURAJIJAH" at bounding box center [678, 315] width 208 height 53
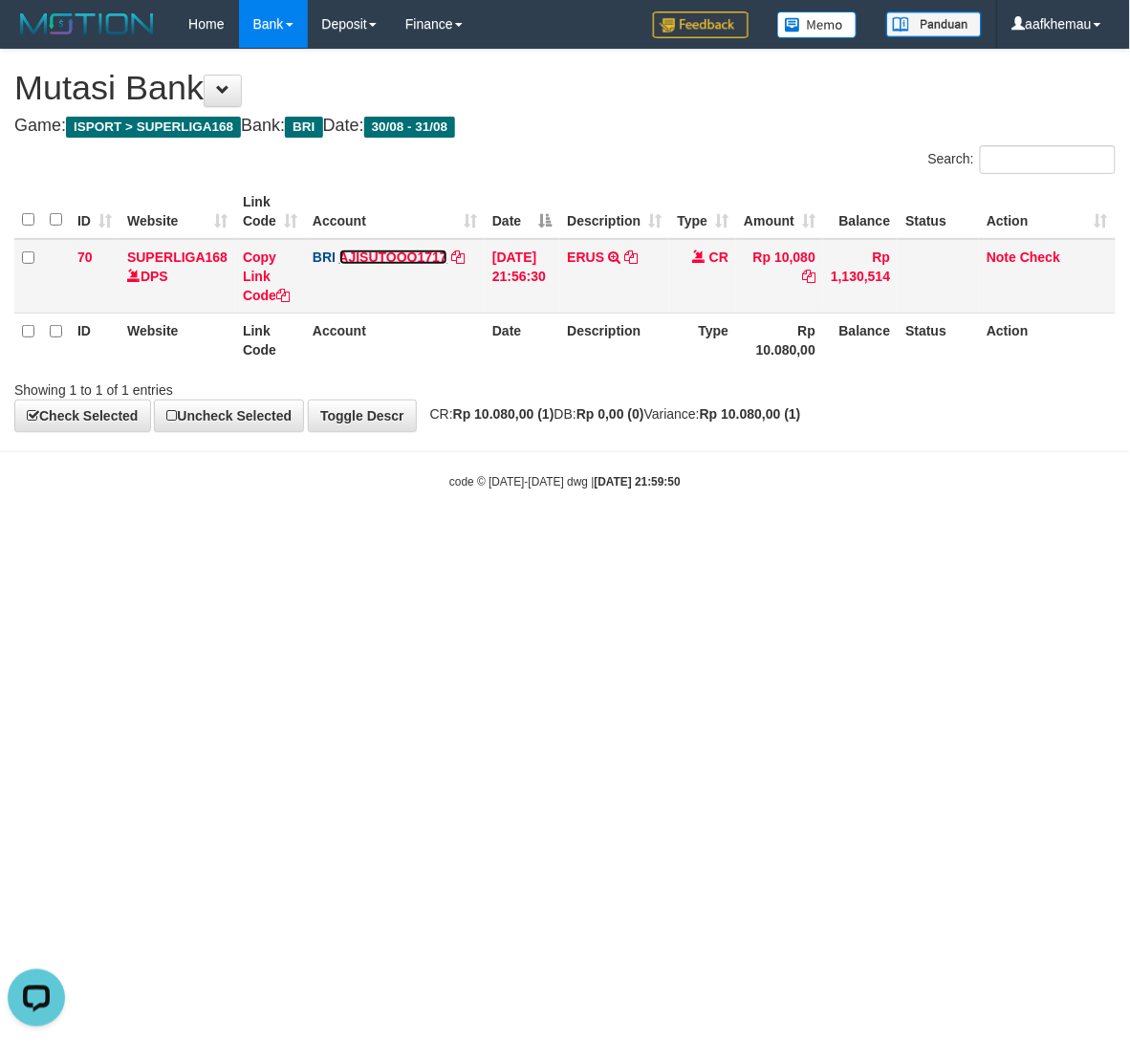
click at [386, 258] on link "AJISUTOOO1717" at bounding box center [393, 257] width 108 height 15
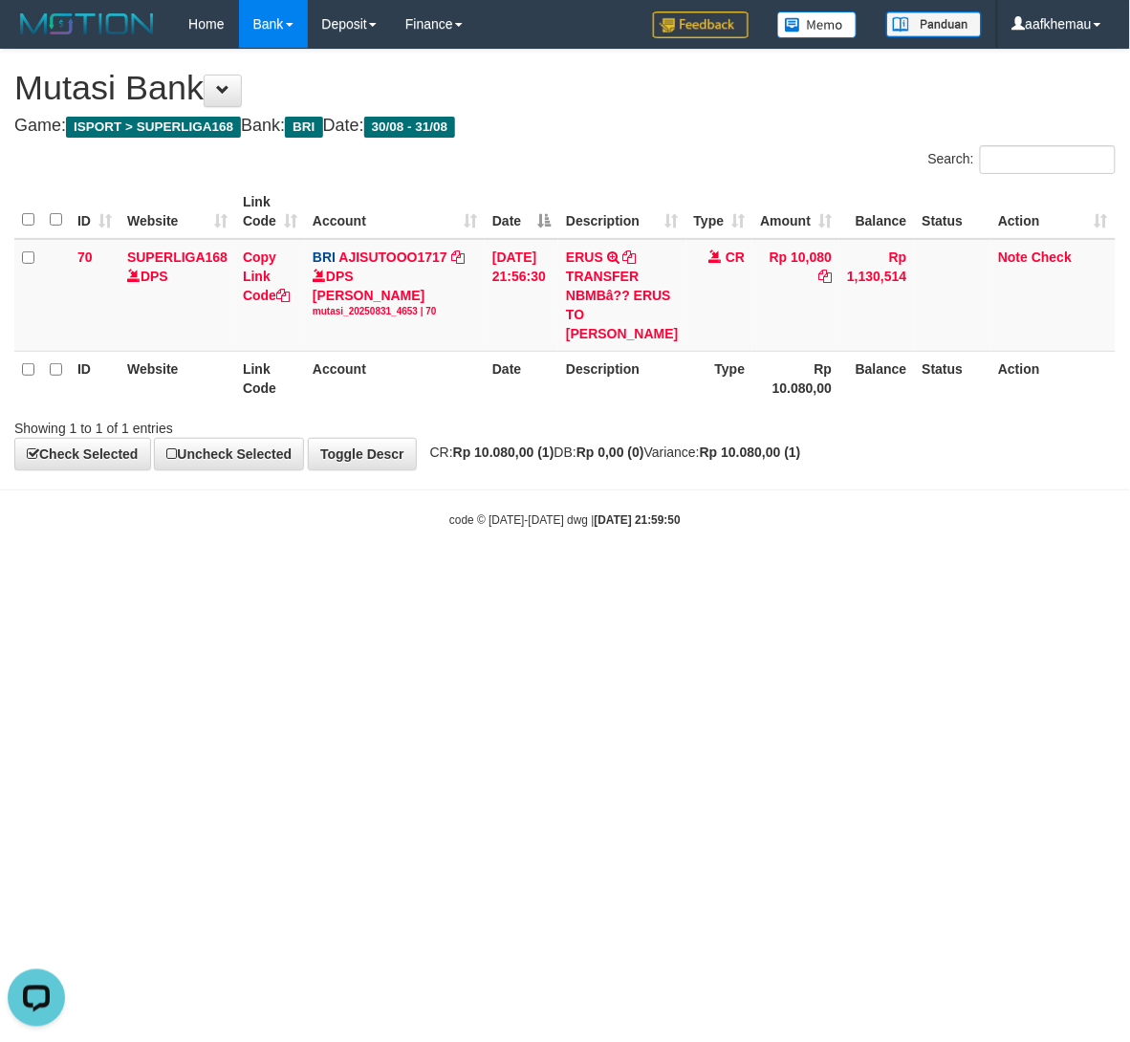
click at [763, 576] on html "Toggle navigation Home Bank Account List Load By Website Group [ISPORT] SUPERLI…" at bounding box center [565, 288] width 1130 height 576
click at [773, 576] on html "Toggle navigation Home Bank Account List Load By Website Group [ISPORT] SUPERLI…" at bounding box center [565, 288] width 1130 height 576
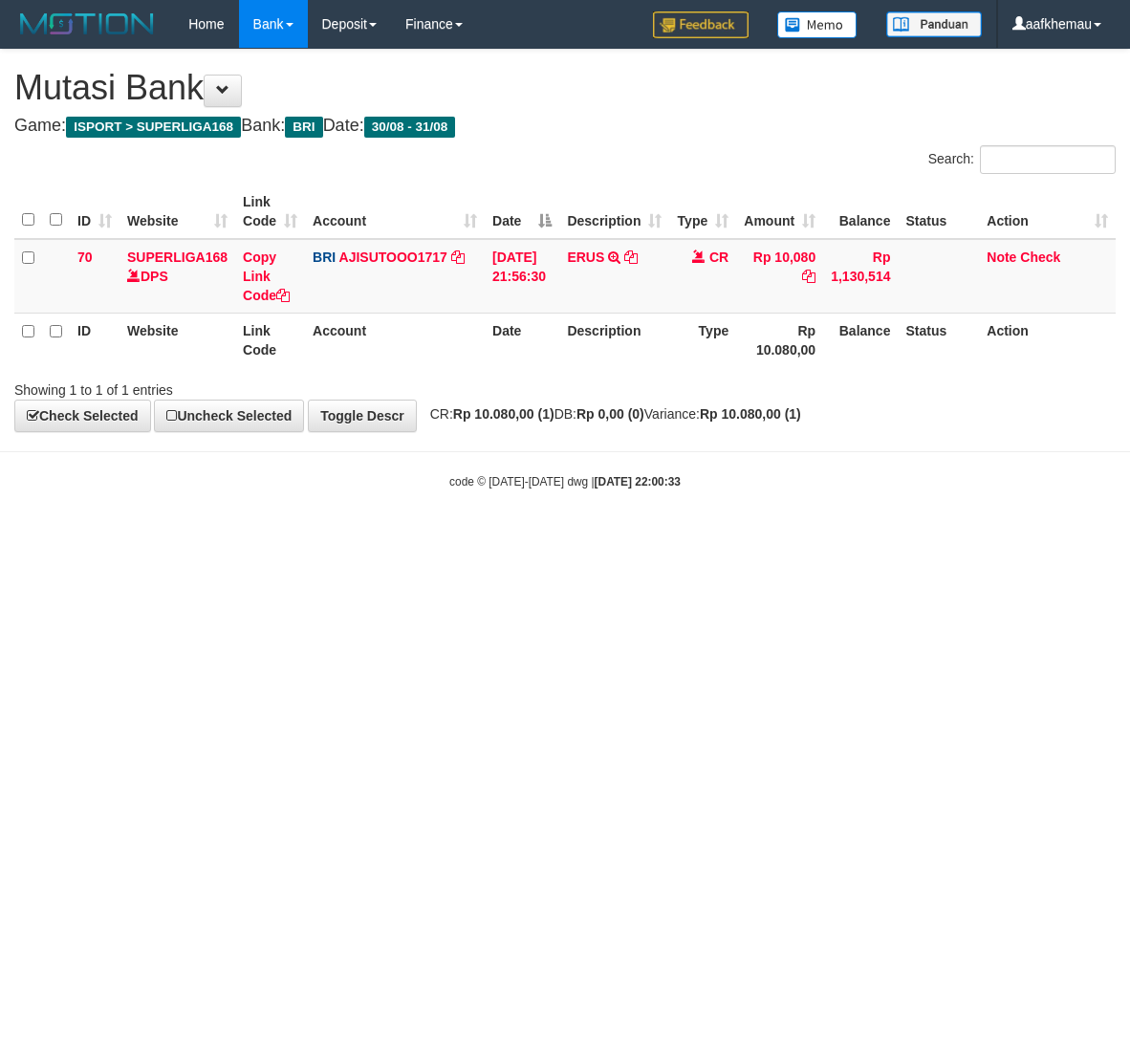
click at [776, 538] on html "Toggle navigation Home Bank Account List Load By Website Group [ISPORT] SUPERLI…" at bounding box center [565, 269] width 1130 height 538
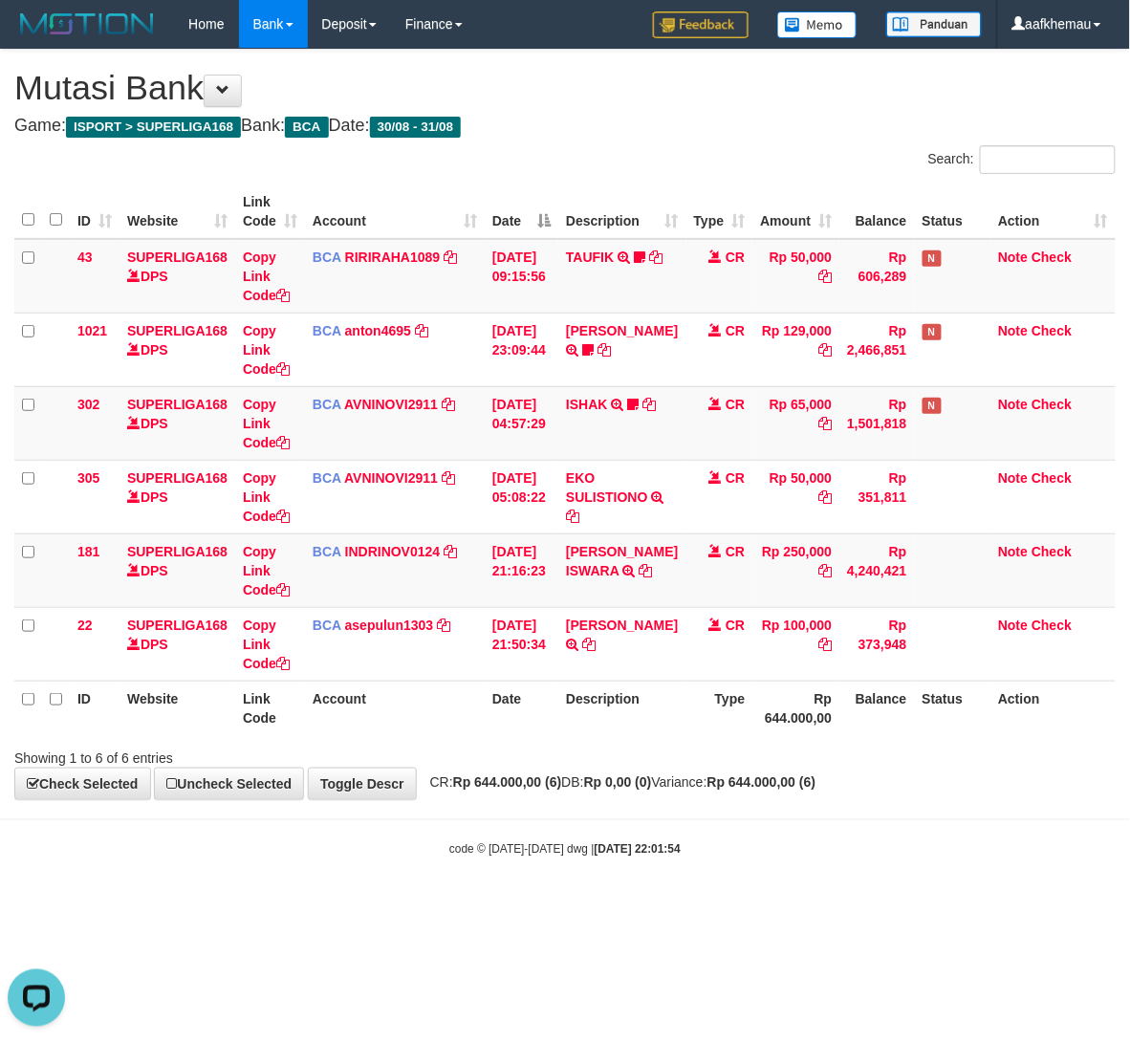
drag, startPoint x: 743, startPoint y: 108, endPoint x: 735, endPoint y: 136, distance: 28.8
click at [742, 108] on div "**********" at bounding box center [565, 425] width 1130 height 750
